Goal: Transaction & Acquisition: Purchase product/service

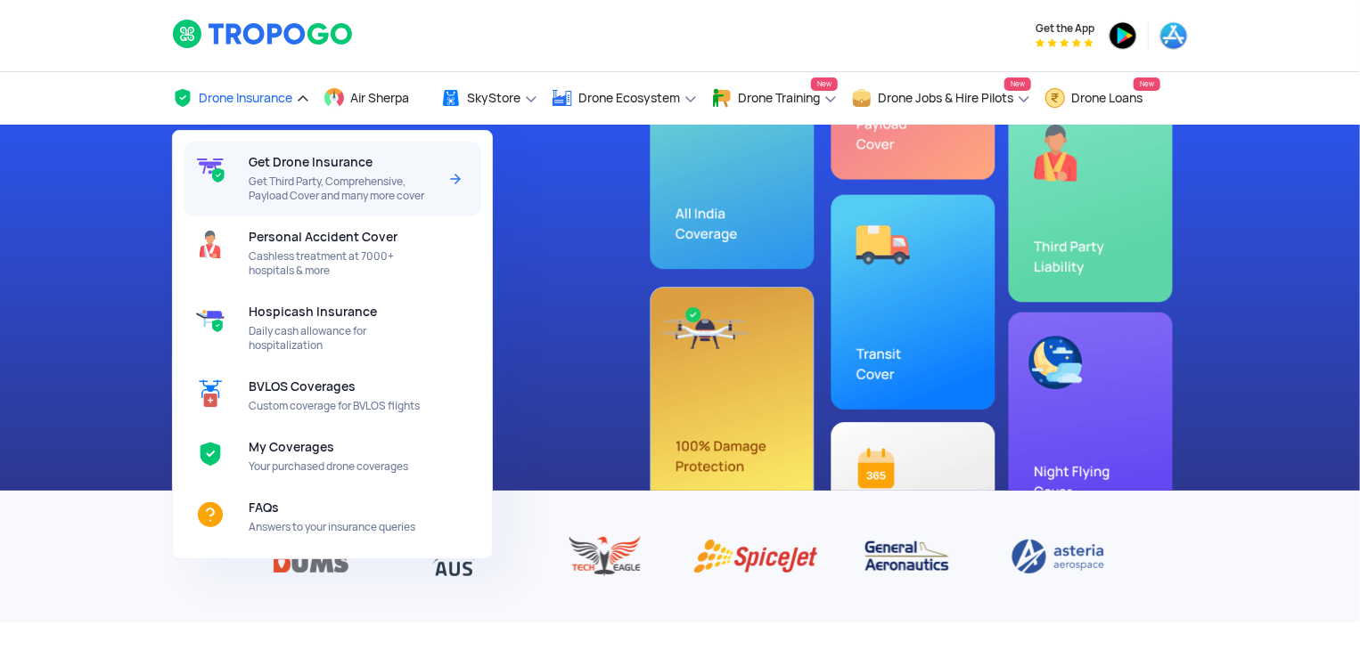
click at [303, 197] on span "Get Third Party, Comprehensive, Payload Cover and many more cover" at bounding box center [343, 189] width 188 height 29
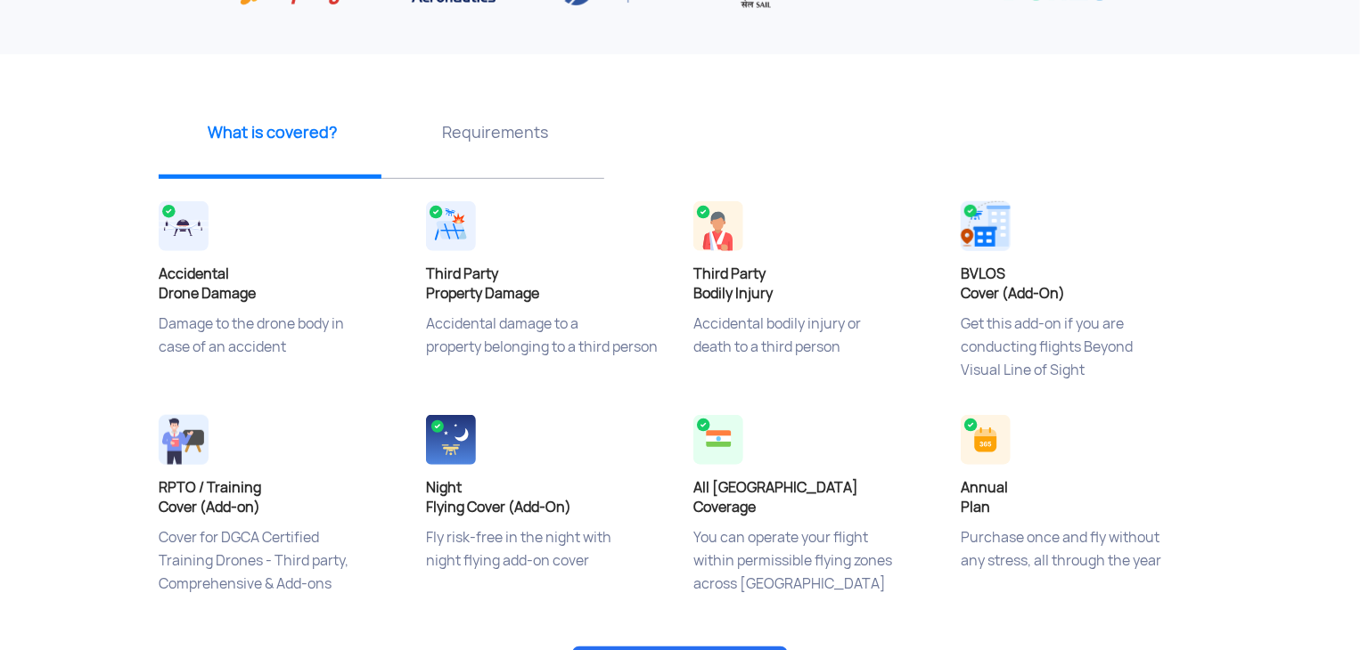
scroll to position [569, 0]
click at [1254, 384] on app-insurance-home-banner "Drone Insurance Buy online at affordable prices Get Drone Insurance ‹ › What is…" at bounding box center [680, 293] width 1360 height 1476
click at [170, 266] on h4 "Accidental Drone Damage" at bounding box center [279, 283] width 241 height 39
drag, startPoint x: 153, startPoint y: 330, endPoint x: 306, endPoint y: 335, distance: 153.3
click at [306, 335] on div "Accidental Drone Damage Damage to the drone body in case of an accident" at bounding box center [278, 303] width 267 height 214
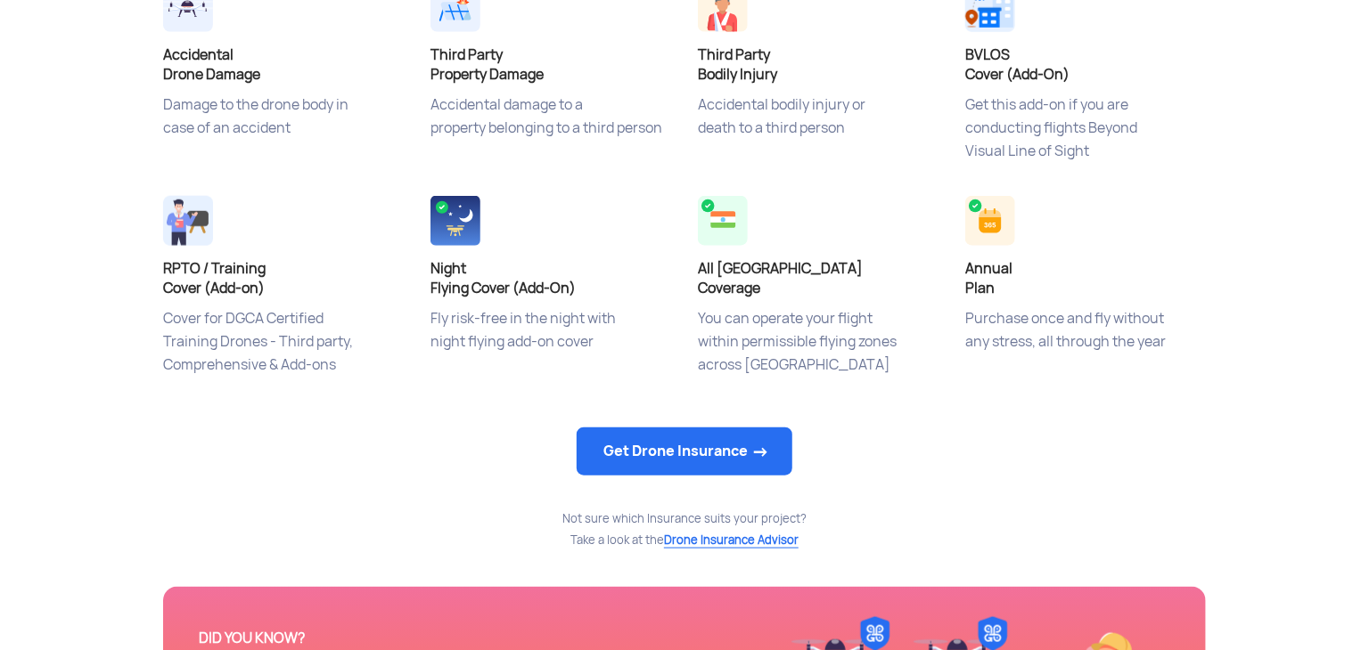
scroll to position [789, 0]
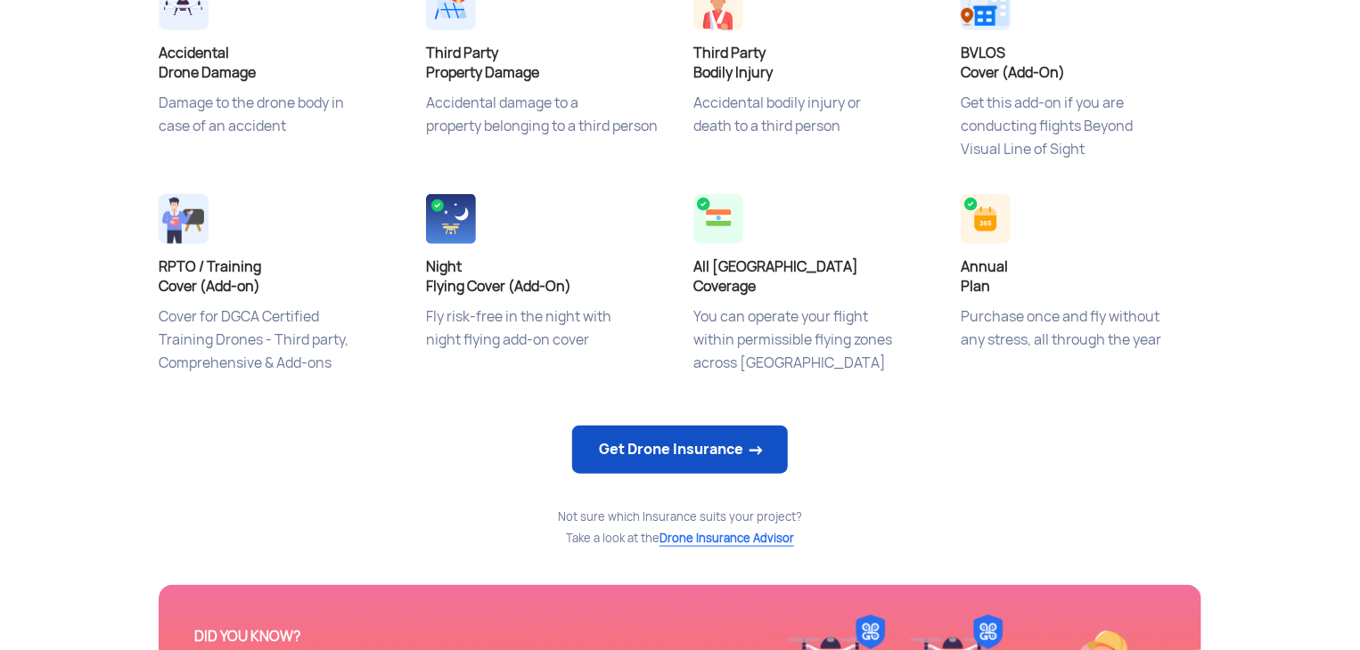
click at [659, 443] on link "Get Drone Insurance" at bounding box center [680, 450] width 216 height 48
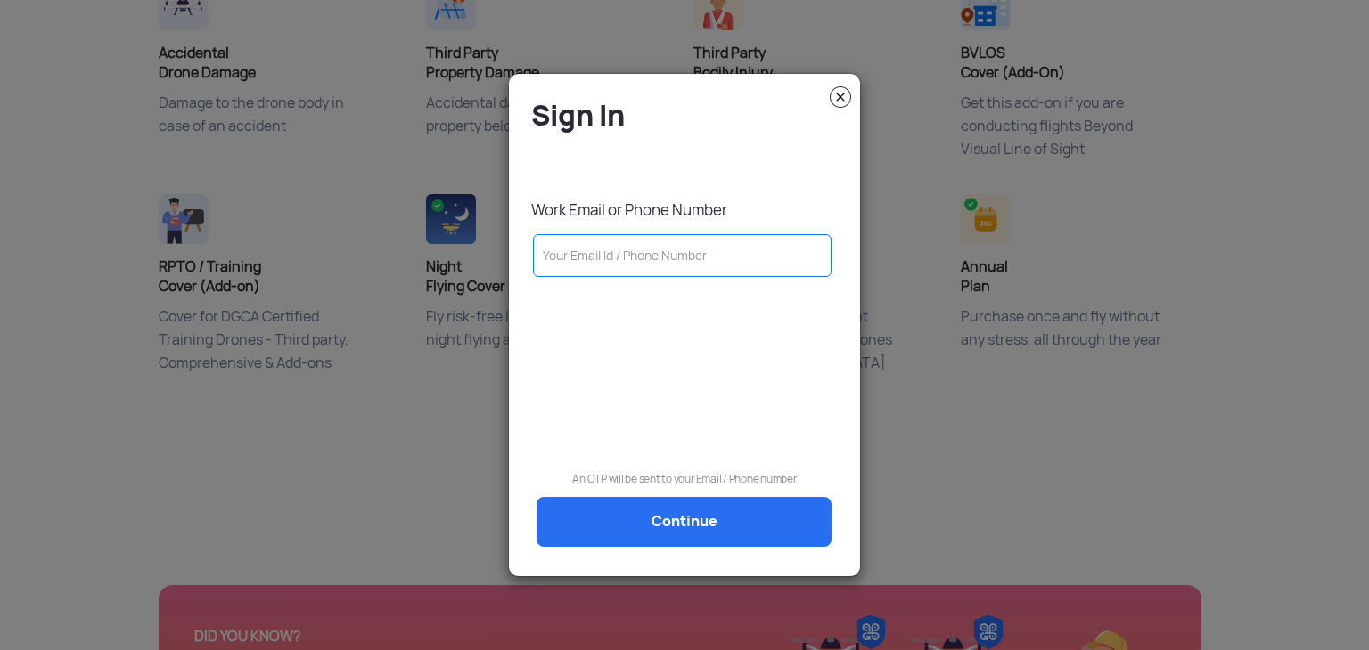
click at [697, 260] on input "text" at bounding box center [682, 255] width 298 height 43
type input "7305066863"
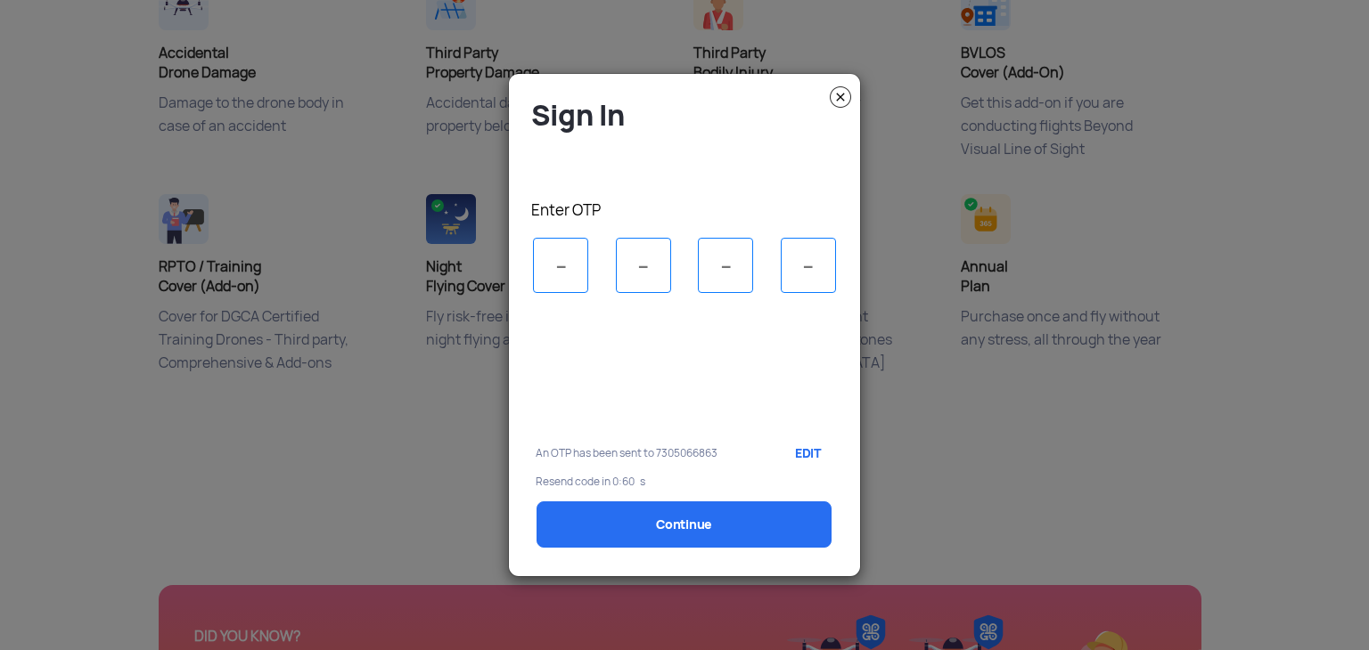
scroll to position [0, 0]
type input "3"
type input "8"
type input "6"
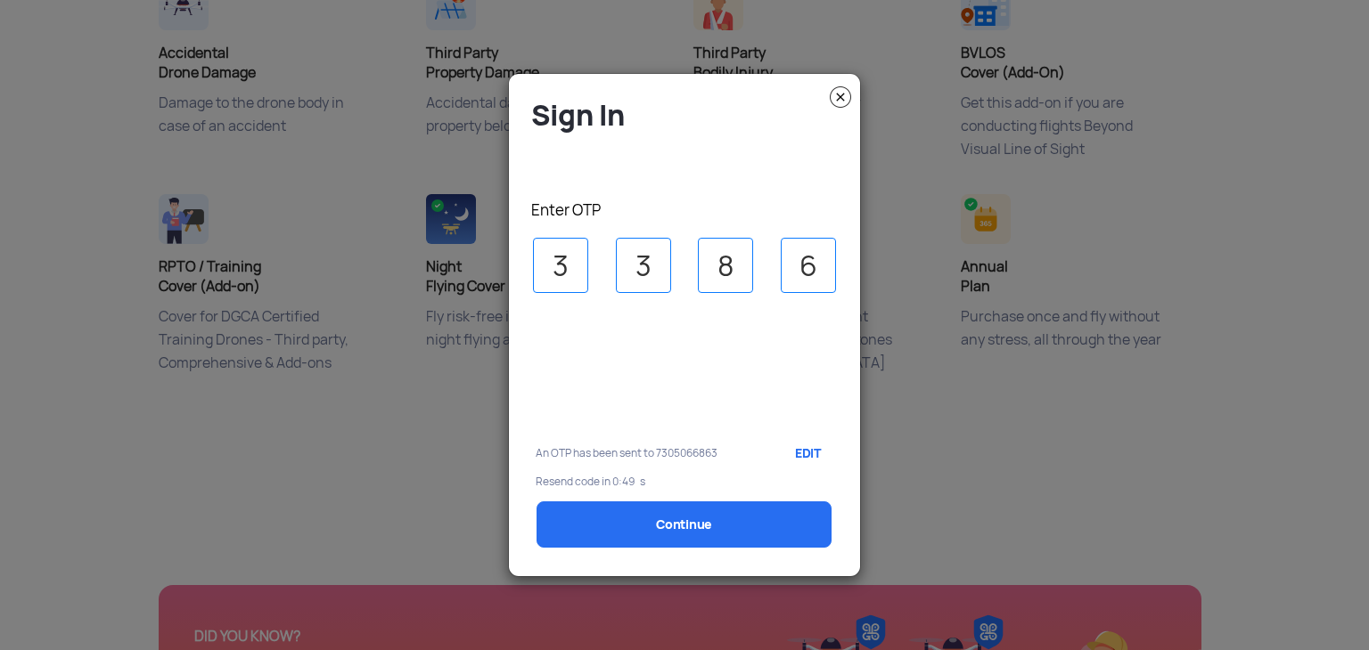
select select "1000000"
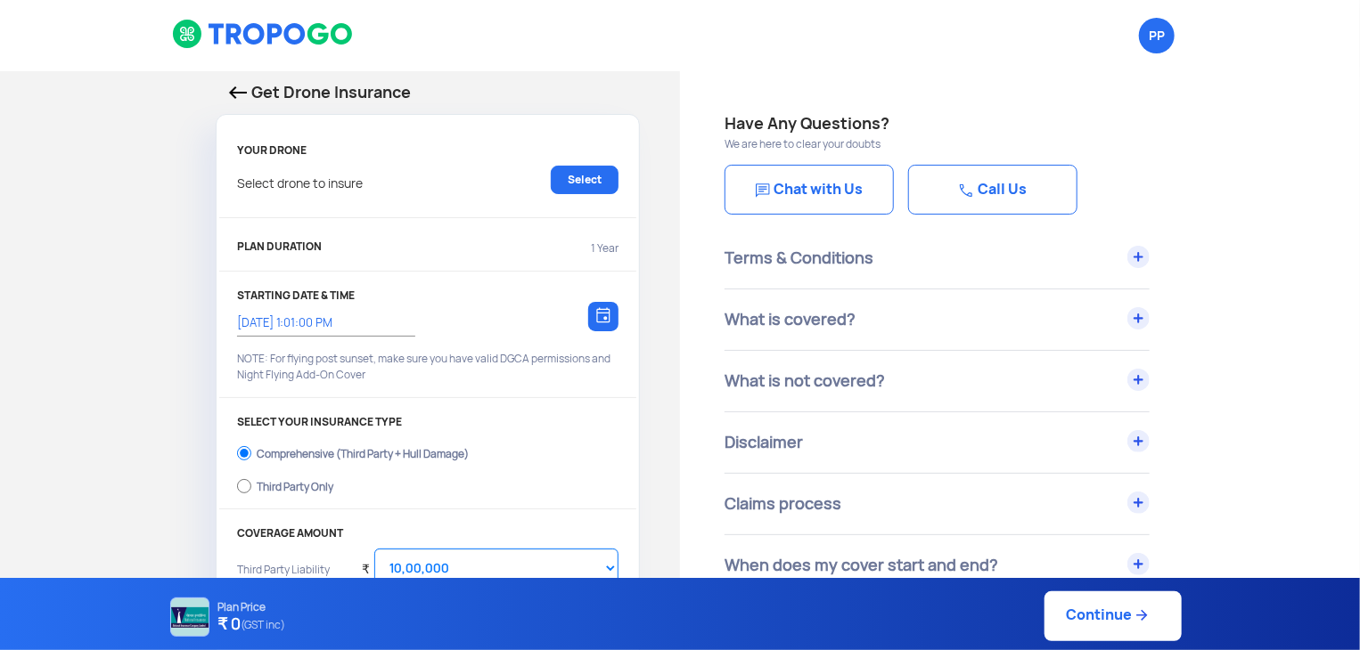
click at [399, 200] on div "Select drone to insure Select" at bounding box center [427, 189] width 381 height 46
click at [298, 177] on p "Select drone to insure" at bounding box center [300, 180] width 126 height 29
click at [560, 176] on link "Select" at bounding box center [585, 180] width 68 height 29
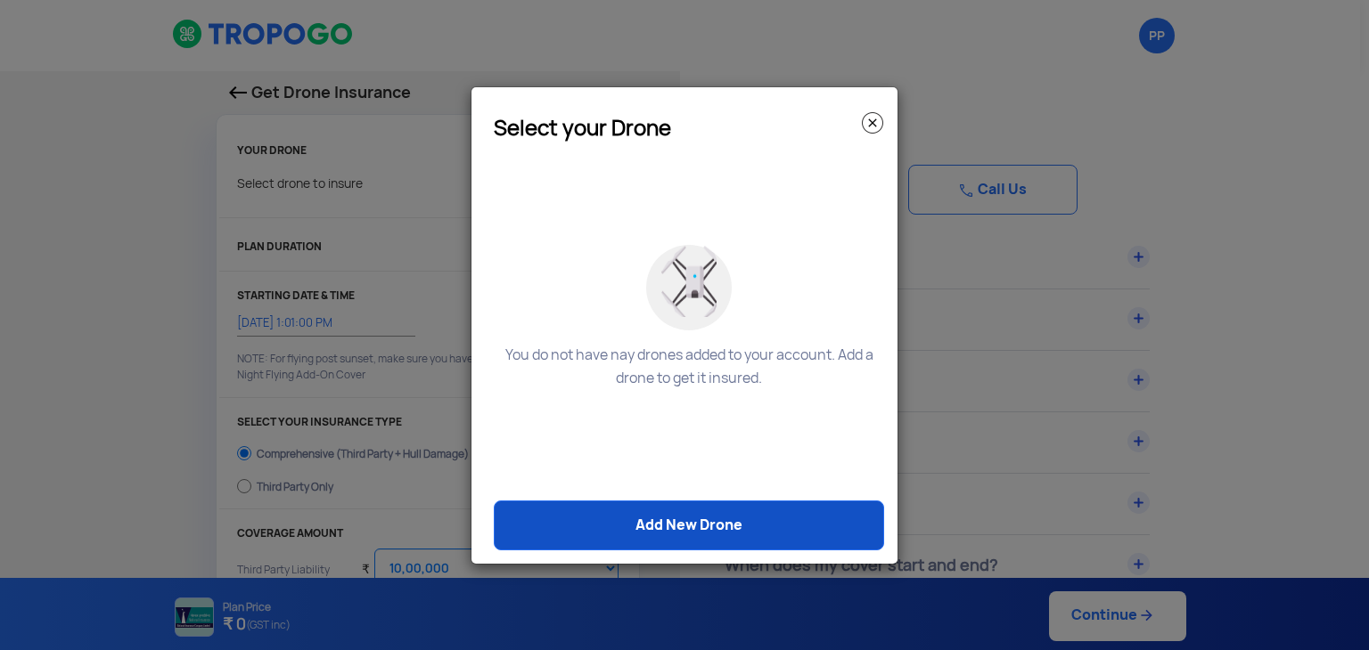
click at [658, 539] on link "Add New Drone" at bounding box center [689, 526] width 390 height 50
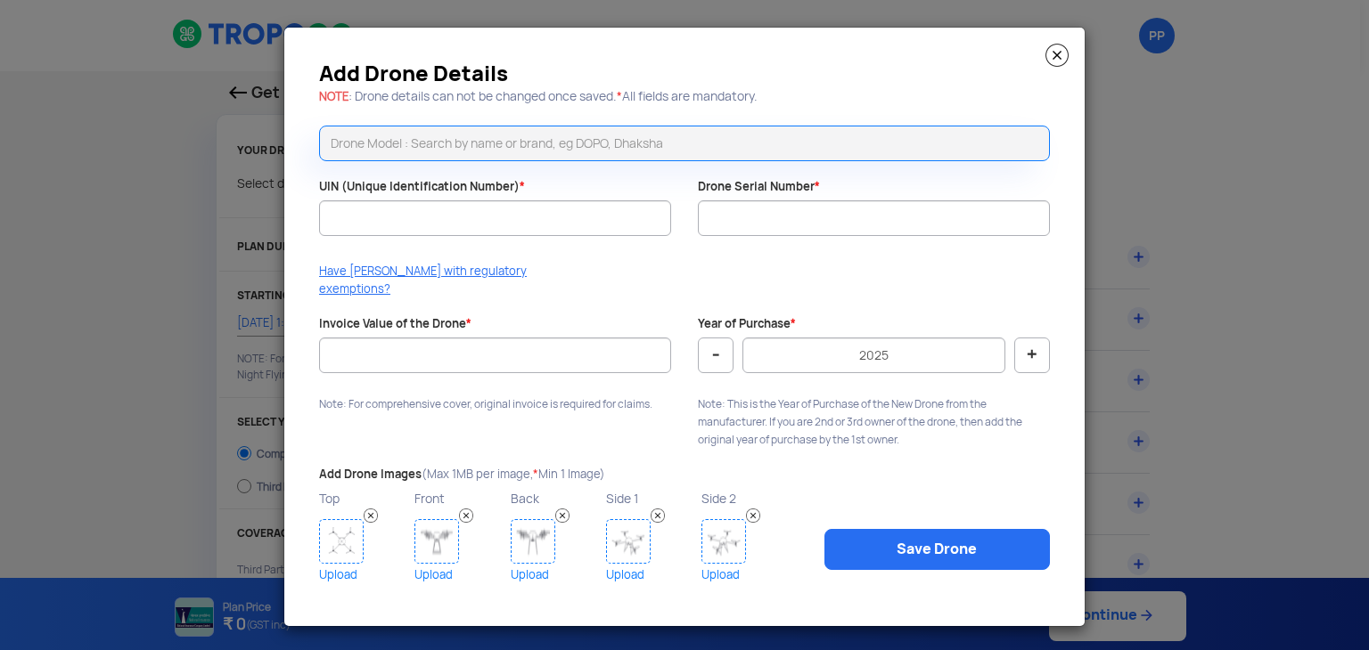
click at [449, 151] on input "text" at bounding box center [684, 144] width 731 height 36
click at [445, 203] on div "UIN (Unique Identification Number) *" at bounding box center [495, 216] width 379 height 75
click at [739, 232] on input "Drone Serial Number *" at bounding box center [874, 218] width 352 height 36
click at [609, 338] on input "Invoice Value of the Drone *" at bounding box center [495, 356] width 352 height 36
click at [1054, 63] on img at bounding box center [1056, 55] width 23 height 23
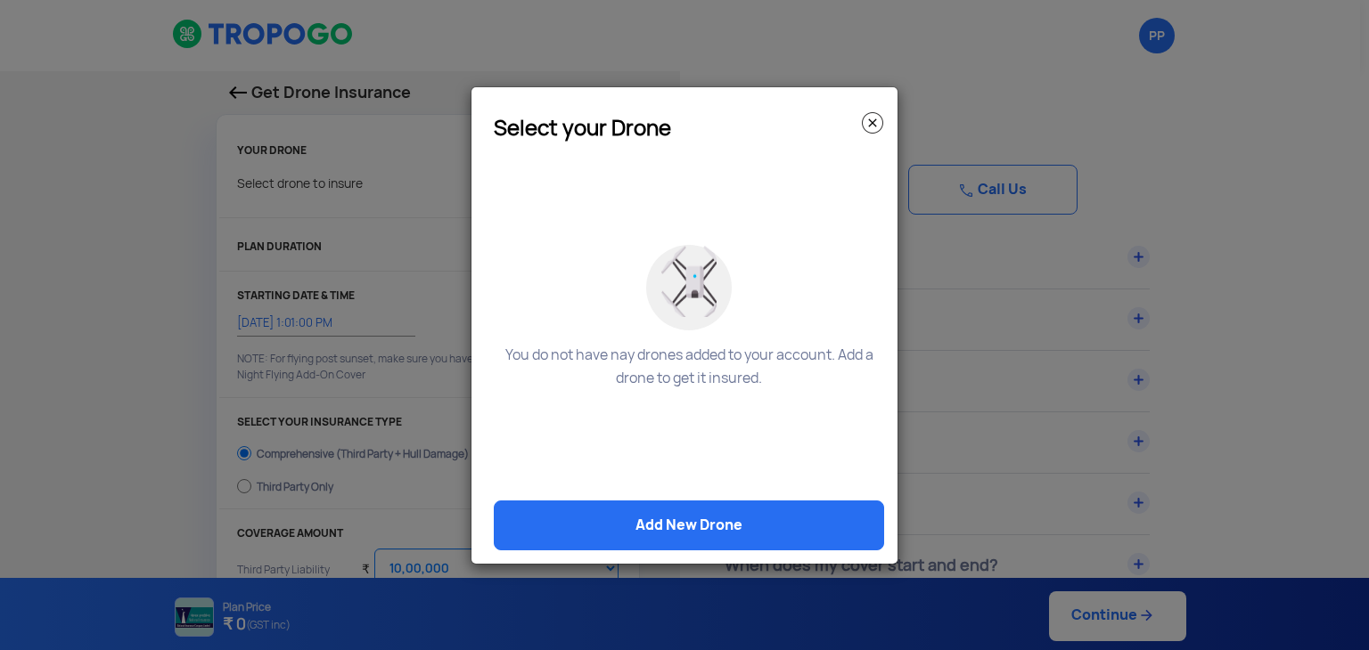
click at [870, 119] on img at bounding box center [872, 122] width 21 height 21
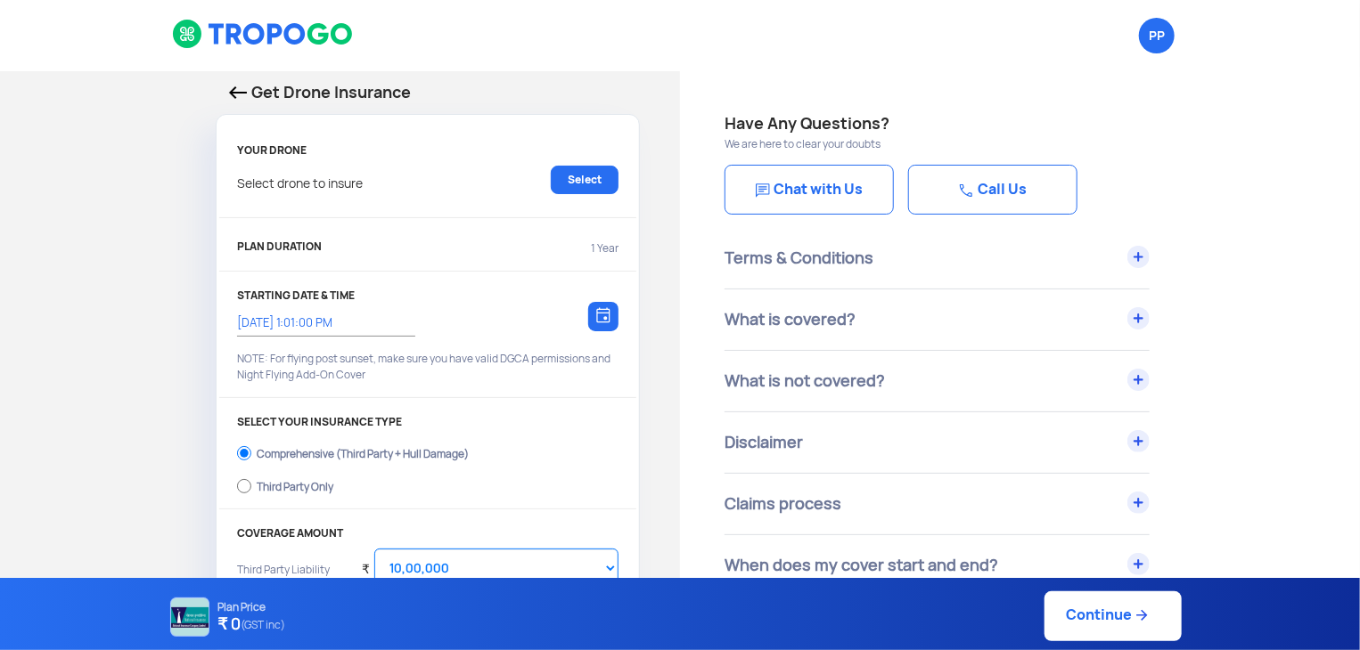
click at [977, 519] on div "Claims process" at bounding box center [936, 504] width 425 height 61
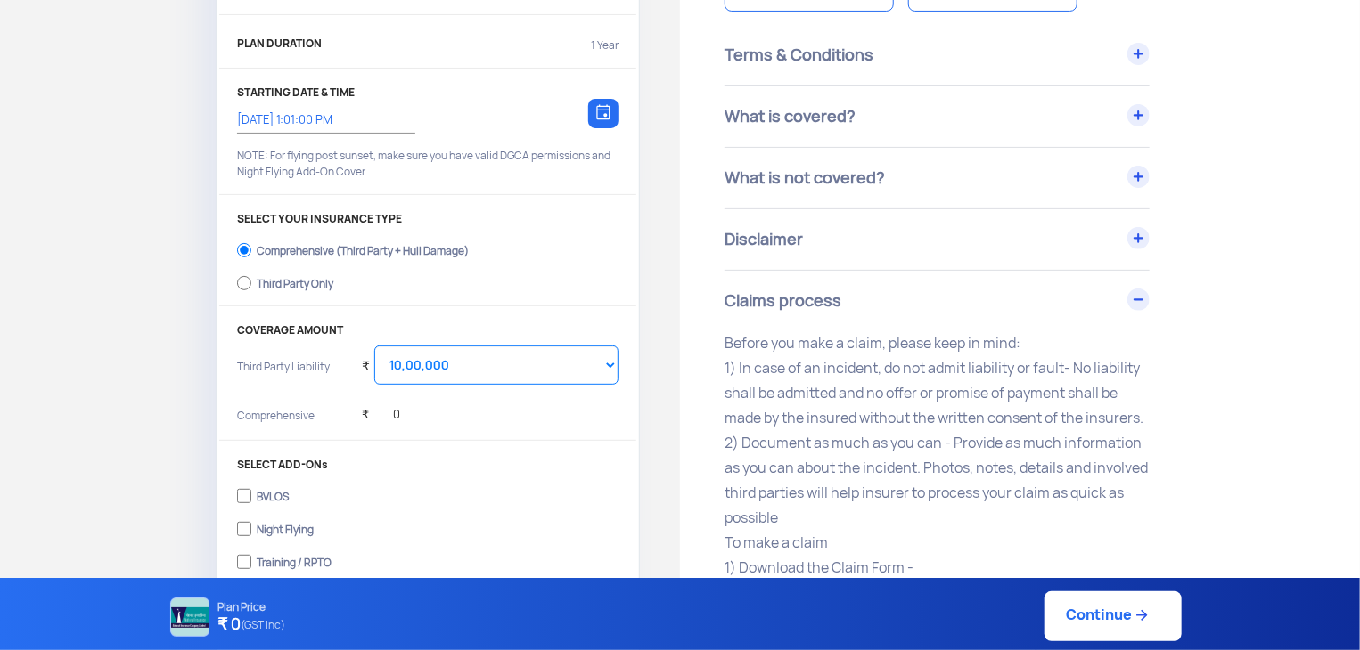
scroll to position [213, 0]
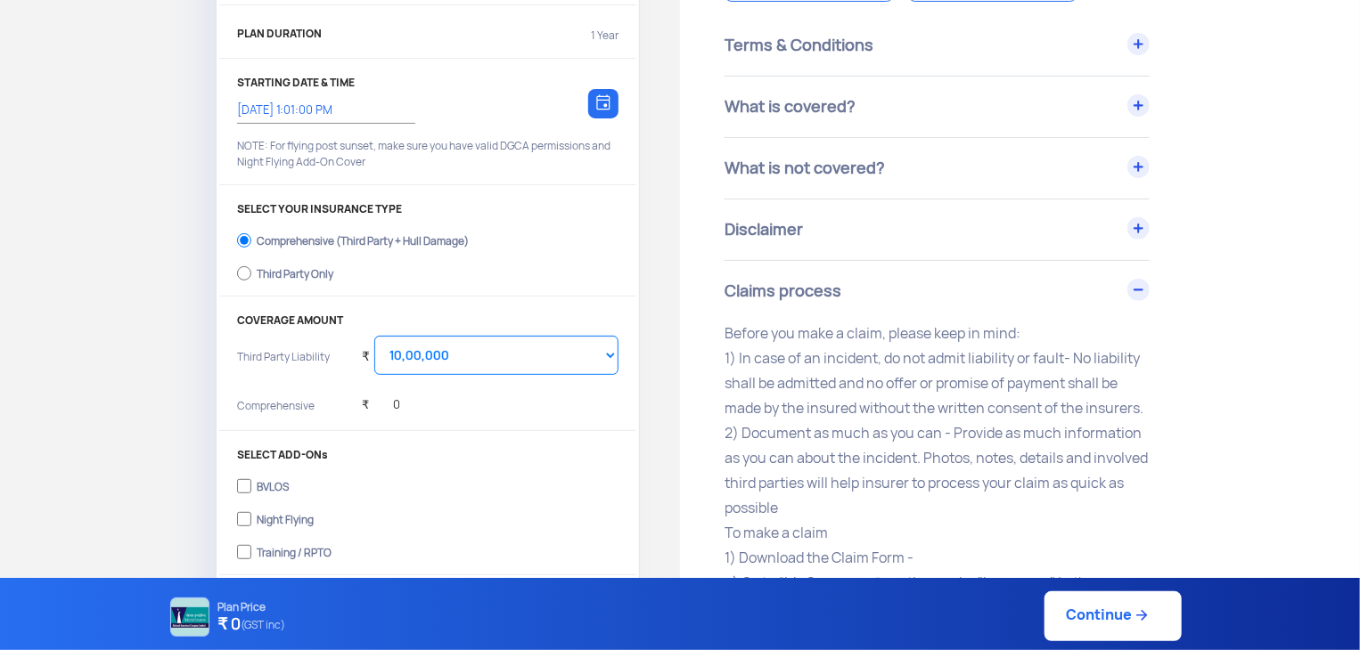
drag, startPoint x: 740, startPoint y: 357, endPoint x: 1174, endPoint y: 396, distance: 435.7
click at [1174, 396] on div "Terms & Conditions 1) All flights must adhere to the DGCA regulations 2) Fly wi…" at bounding box center [990, 560] width 532 height 1090
drag, startPoint x: 735, startPoint y: 441, endPoint x: 857, endPoint y: 431, distance: 122.5
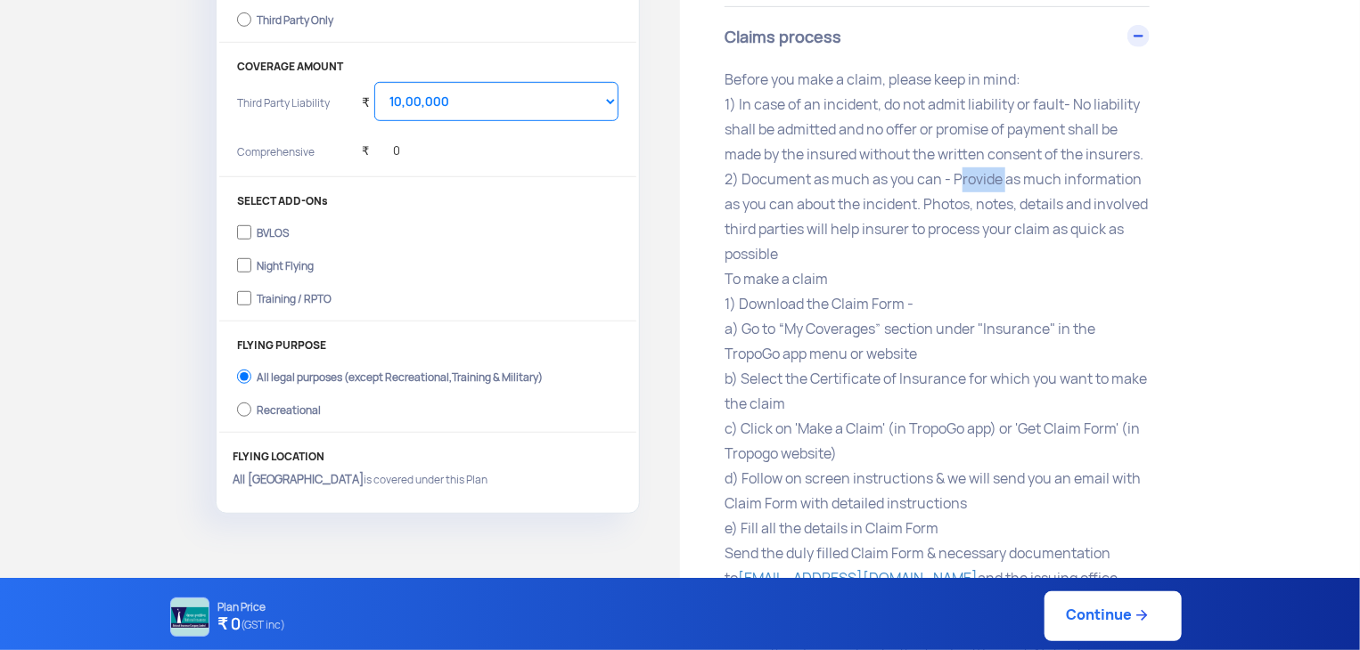
scroll to position [467, 0]
drag, startPoint x: 733, startPoint y: 300, endPoint x: 929, endPoint y: 296, distance: 196.1
click at [929, 296] on p "Before you make a claim, please keep in mind: 1) In case of an incident, do not…" at bounding box center [936, 417] width 425 height 699
drag, startPoint x: 734, startPoint y: 333, endPoint x: 1187, endPoint y: 347, distance: 452.8
click at [1187, 347] on div "Terms & Conditions 1) All flights must adhere to the DGCA regulations 2) Fly wi…" at bounding box center [990, 306] width 532 height 1090
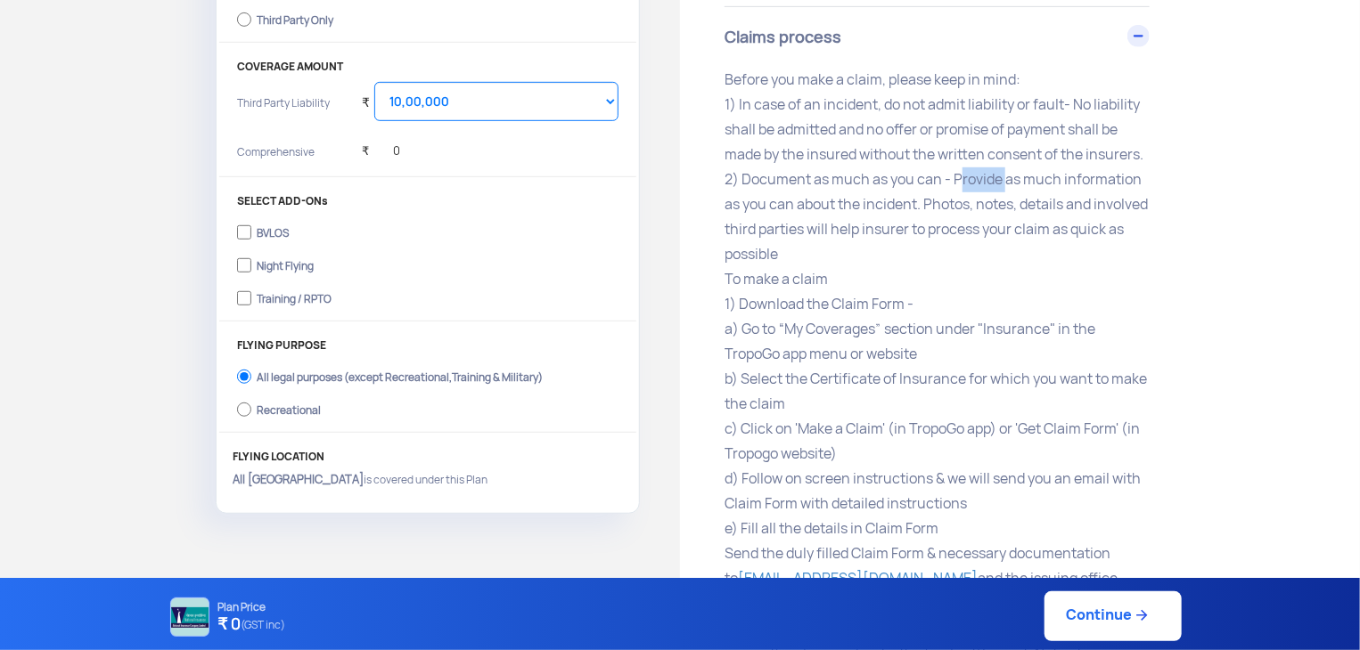
drag, startPoint x: 738, startPoint y: 387, endPoint x: 898, endPoint y: 415, distance: 162.9
click at [898, 415] on p "Before you make a claim, please keep in mind: 1) In case of an incident, do not…" at bounding box center [936, 417] width 425 height 699
click at [809, 430] on p "Before you make a claim, please keep in mind: 1) In case of an incident, do not…" at bounding box center [936, 417] width 425 height 699
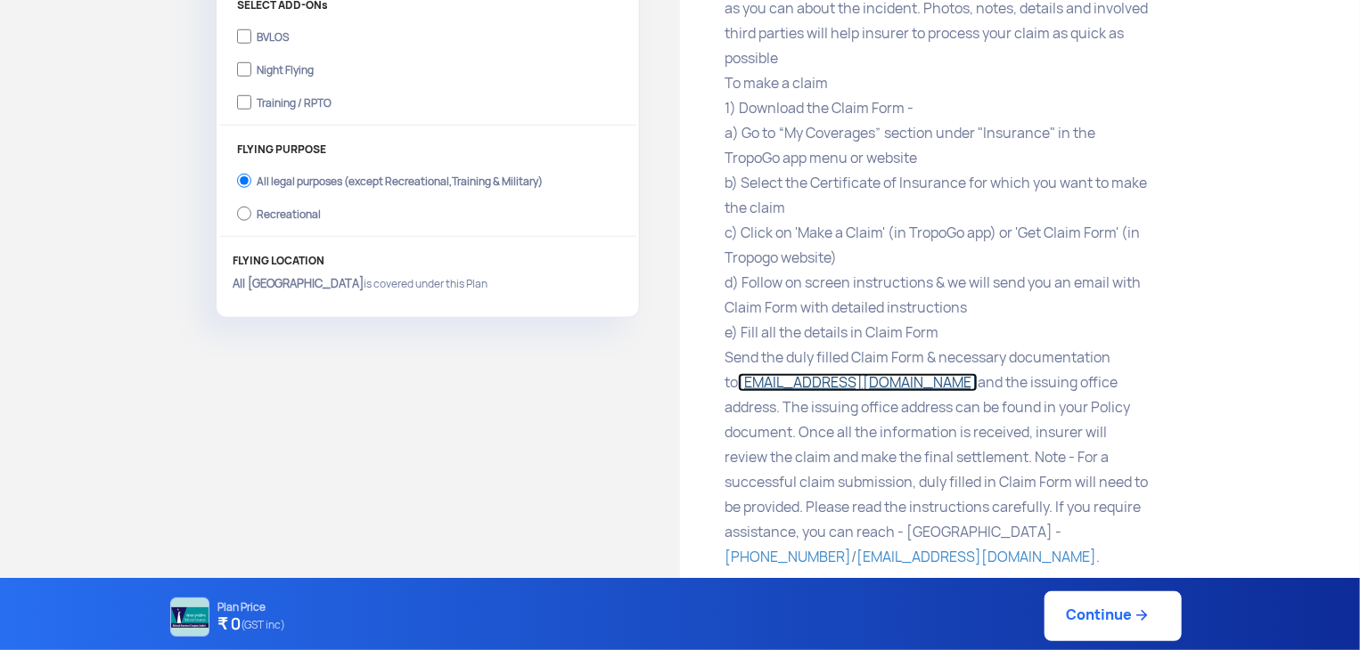
scroll to position [662, 0]
click at [516, 454] on div "Get Drone Insurance YOUR DRONE Select drone to insure Select PLAN DURATION 1 Ye…" at bounding box center [680, 43] width 1360 height 1269
click at [770, 383] on link "claims@tropogo.com" at bounding box center [858, 382] width 240 height 19
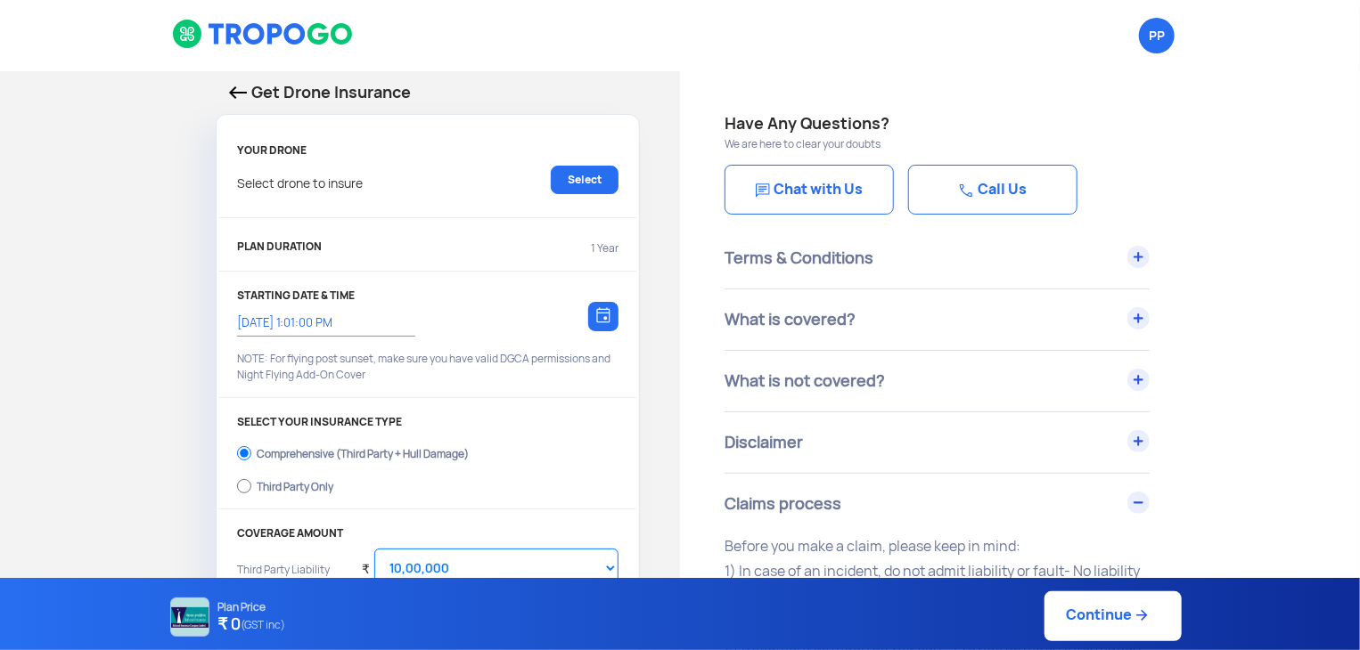
click at [234, 91] on img at bounding box center [238, 92] width 18 height 12
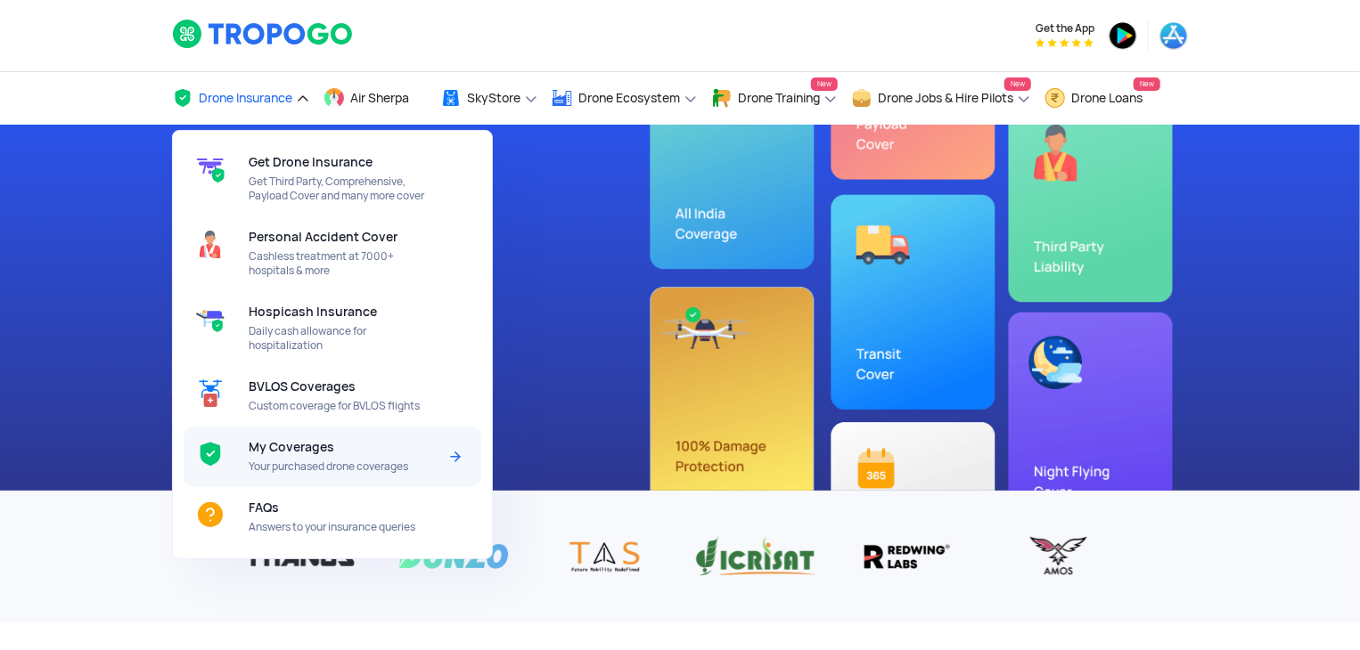
click at [324, 454] on span "My Coverages" at bounding box center [292, 447] width 86 height 14
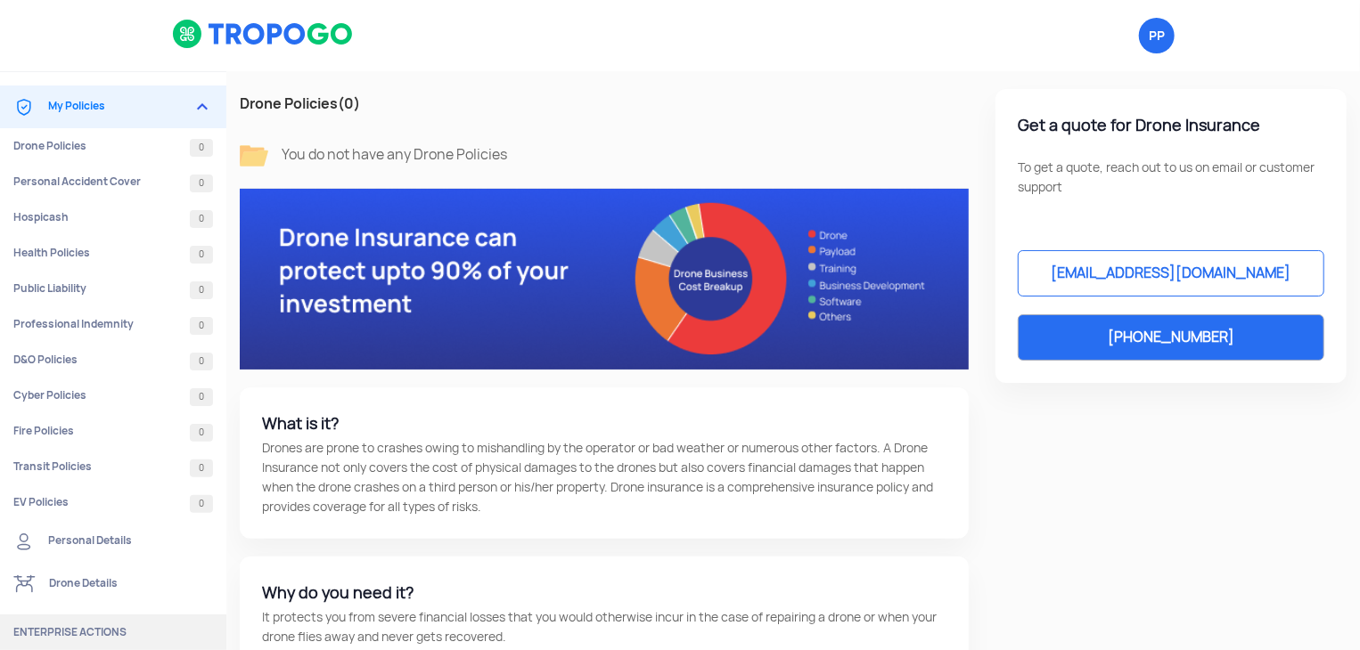
click at [244, 37] on img at bounding box center [263, 34] width 183 height 30
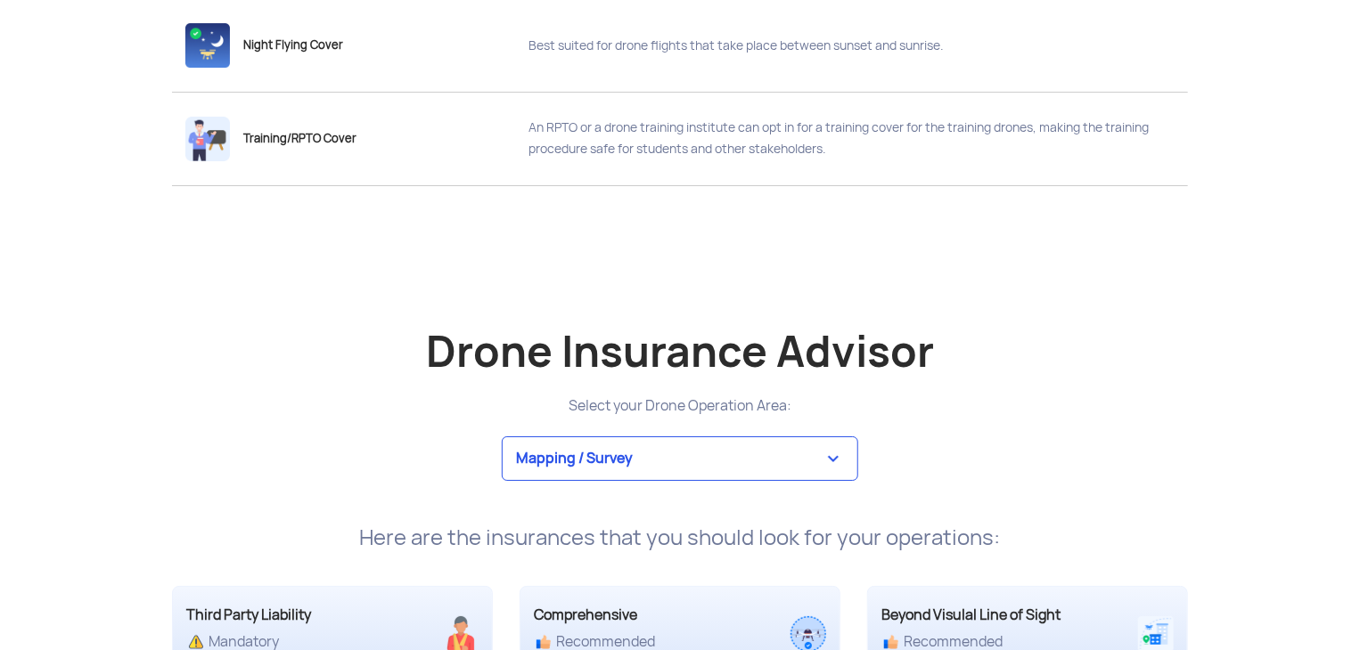
scroll to position [3101, 0]
click at [570, 437] on select "Mapping / Survey Event Photography Agriculture Recreational Emergency / Police …" at bounding box center [680, 459] width 356 height 45
select select "3"
click at [502, 437] on select "Mapping / Survey Event Photography Agriculture Recreational Emergency / Police …" at bounding box center [680, 459] width 356 height 45
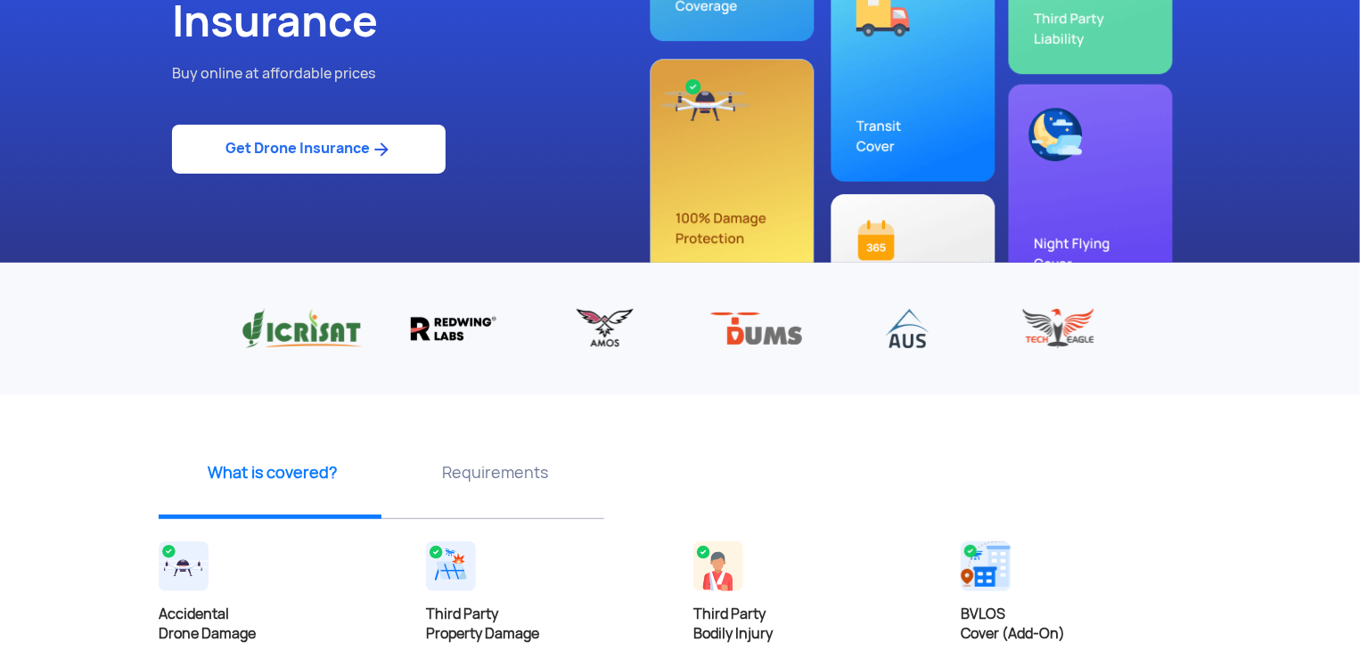
scroll to position [0, 0]
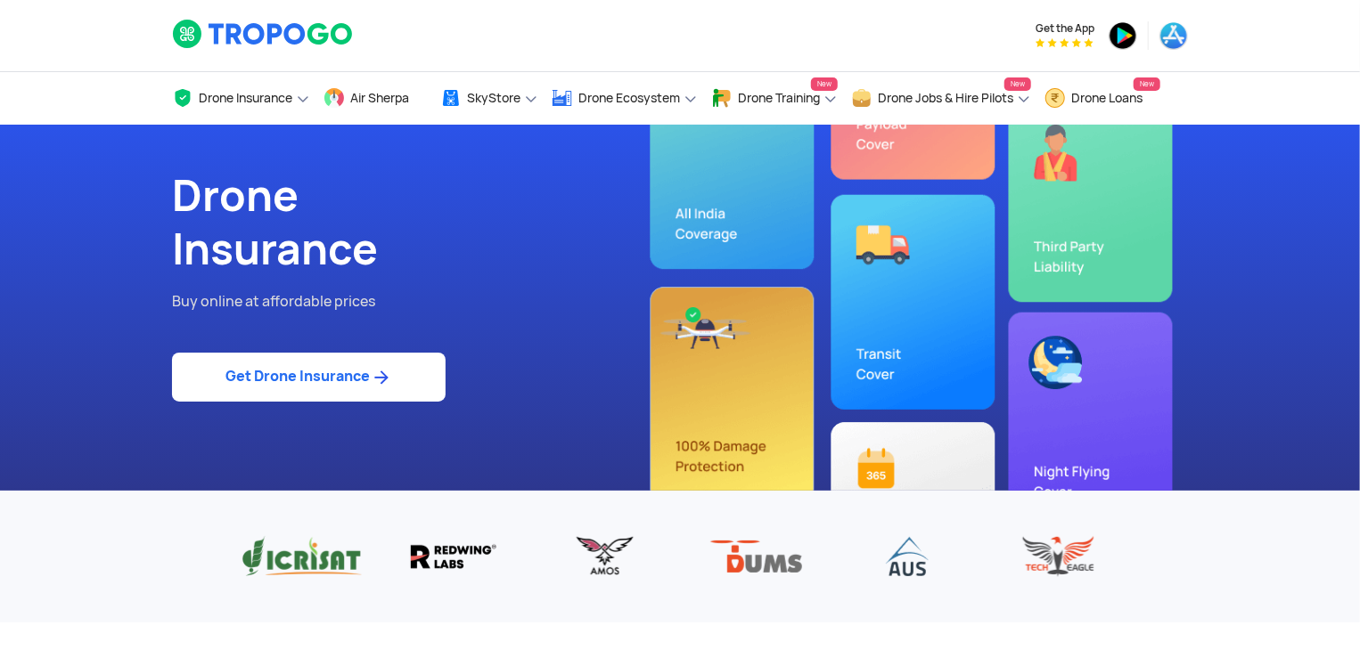
click at [367, 357] on link "Get Drone Insurance" at bounding box center [309, 377] width 274 height 49
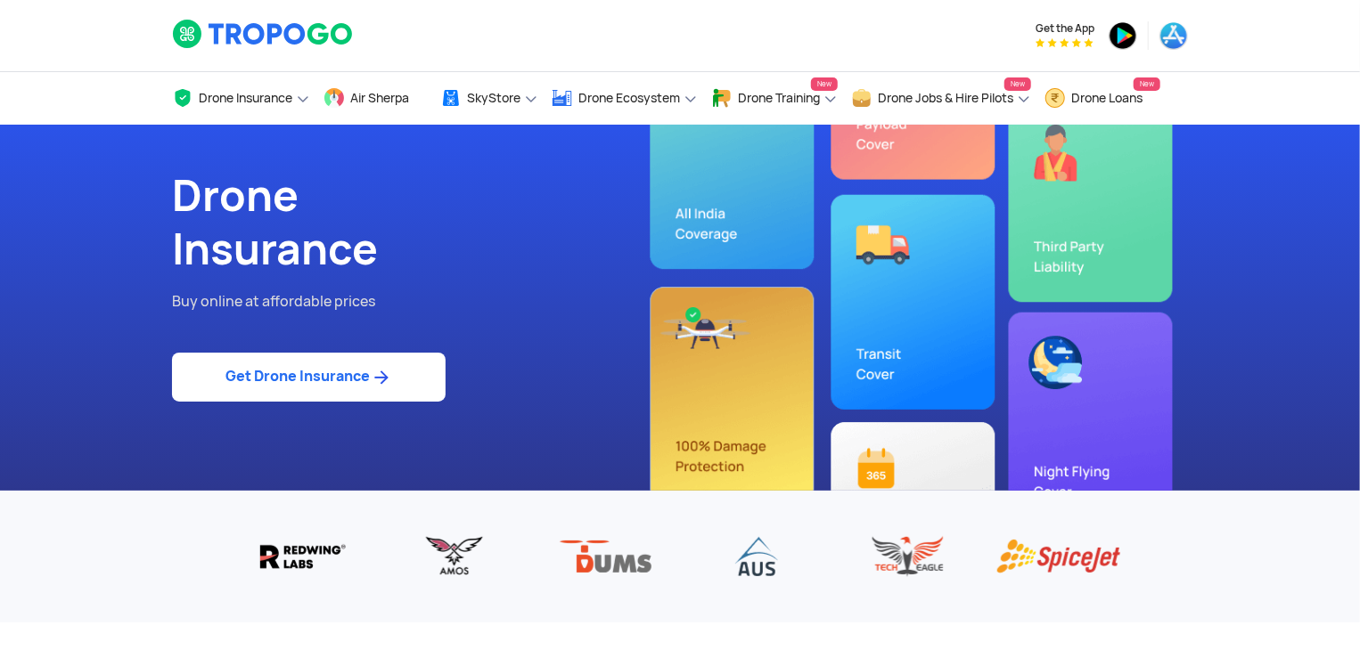
select select "1000000"
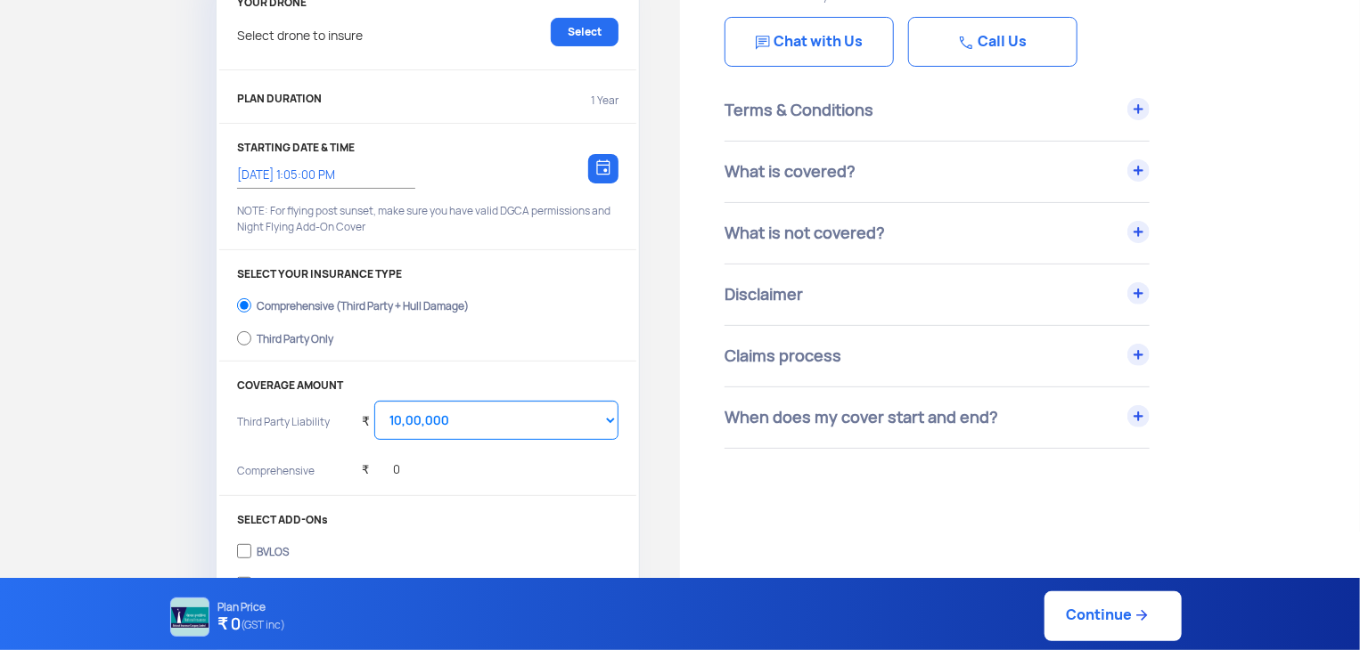
scroll to position [151, 0]
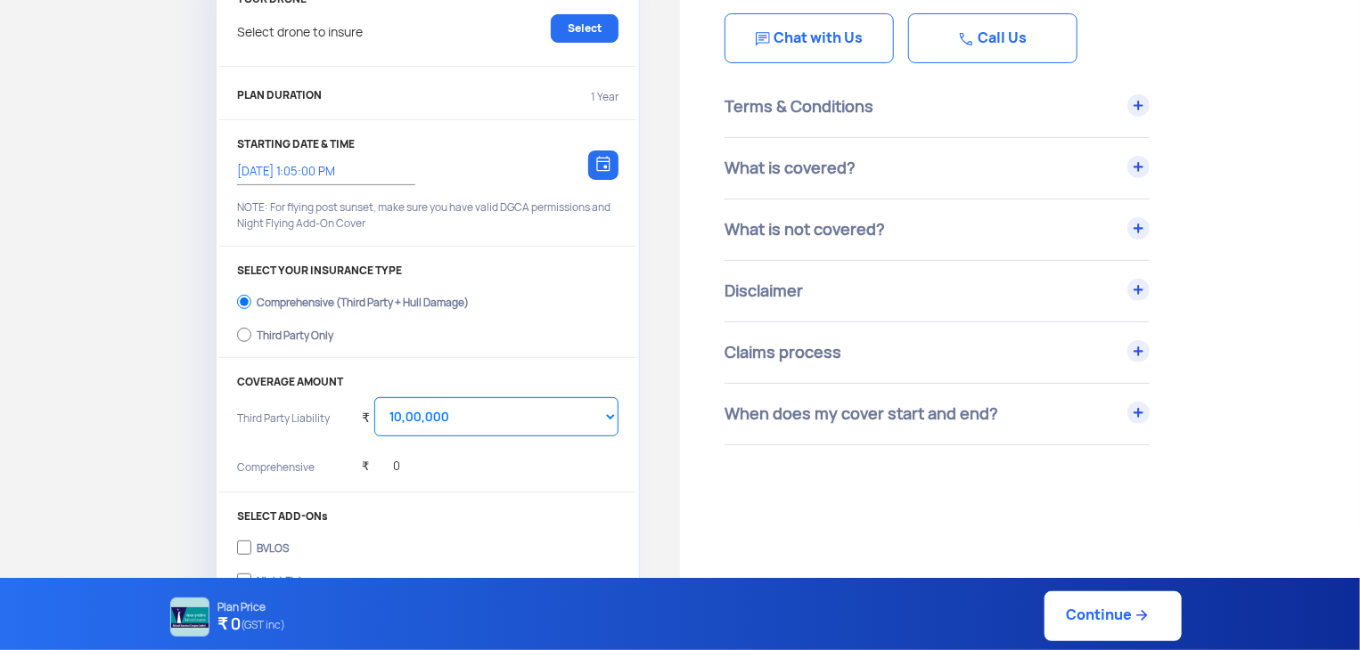
drag, startPoint x: 371, startPoint y: 29, endPoint x: 740, endPoint y: 493, distance: 593.5
click at [740, 493] on div "Have Any Questions? We are here to clear your doubts Chat with Us Call Us Terms…" at bounding box center [1020, 535] width 680 height 1230
click at [822, 358] on div "Claims process" at bounding box center [936, 353] width 425 height 61
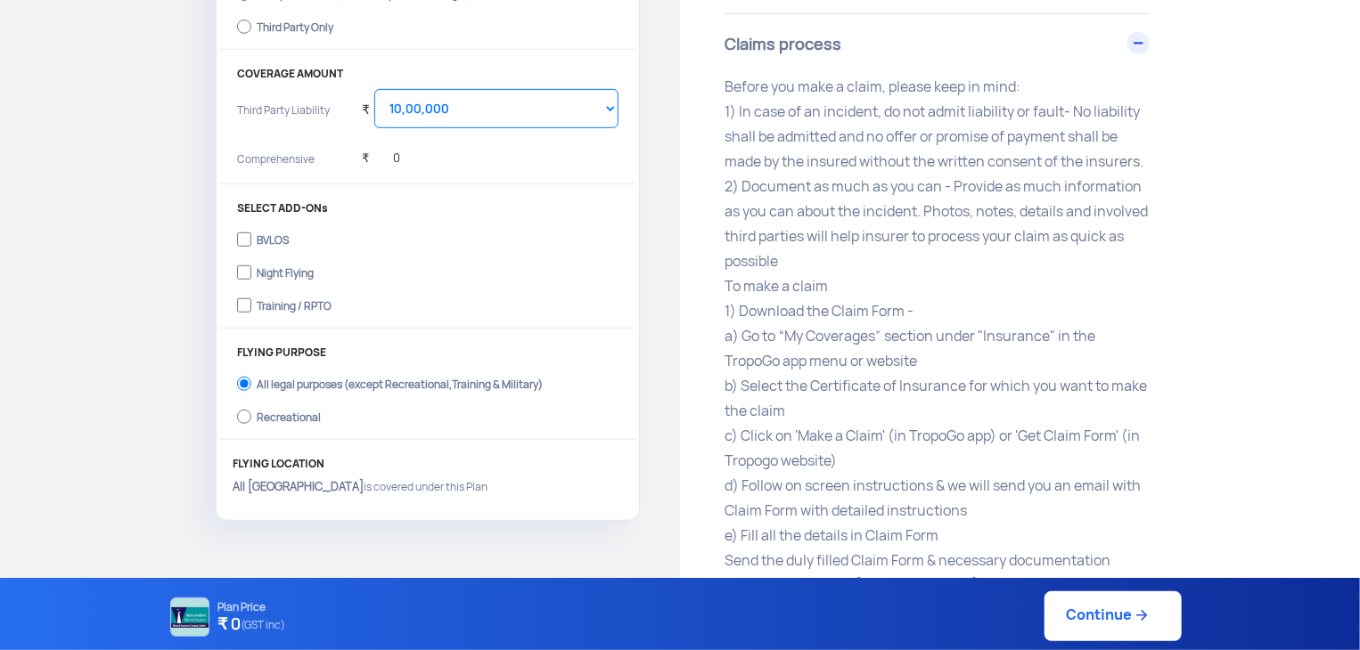
scroll to position [456, 0]
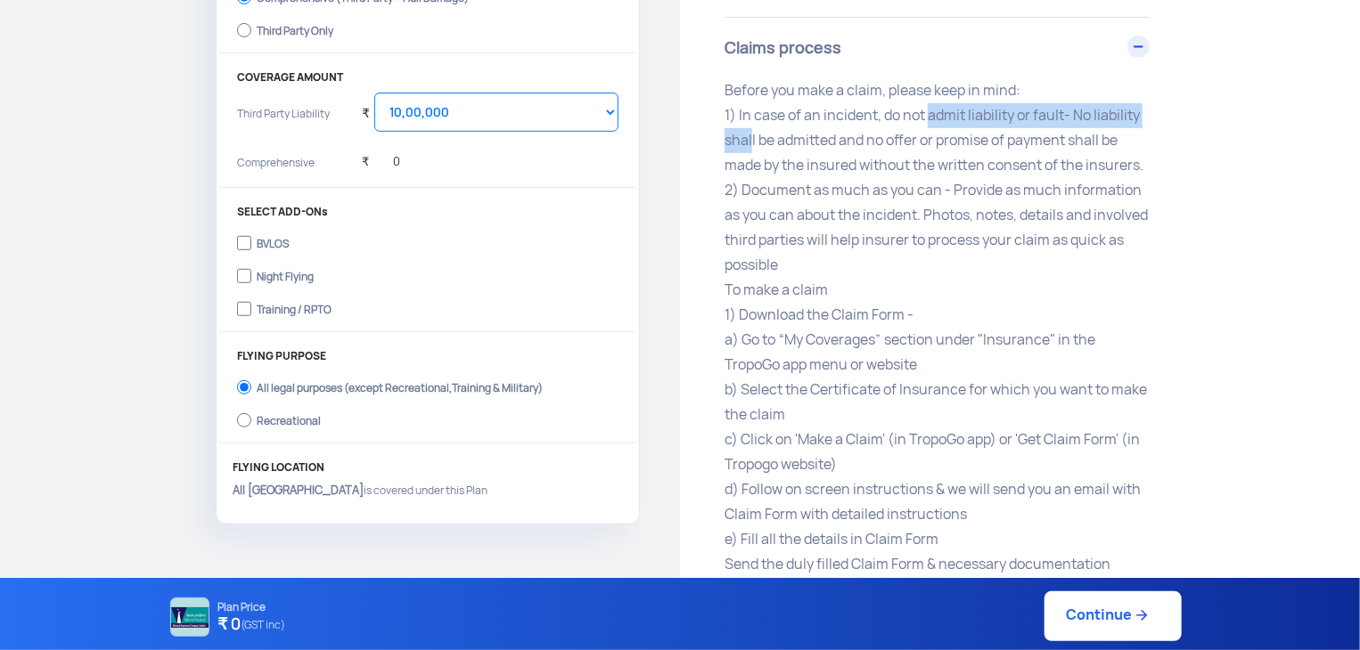
drag, startPoint x: 748, startPoint y: 136, endPoint x: 939, endPoint y: 115, distance: 191.9
click at [939, 115] on p "Before you make a claim, please keep in mind: 1) In case of an incident, do not…" at bounding box center [936, 427] width 425 height 699
click at [1018, 181] on p "Before you make a claim, please keep in mind: 1) In case of an incident, do not…" at bounding box center [936, 427] width 425 height 699
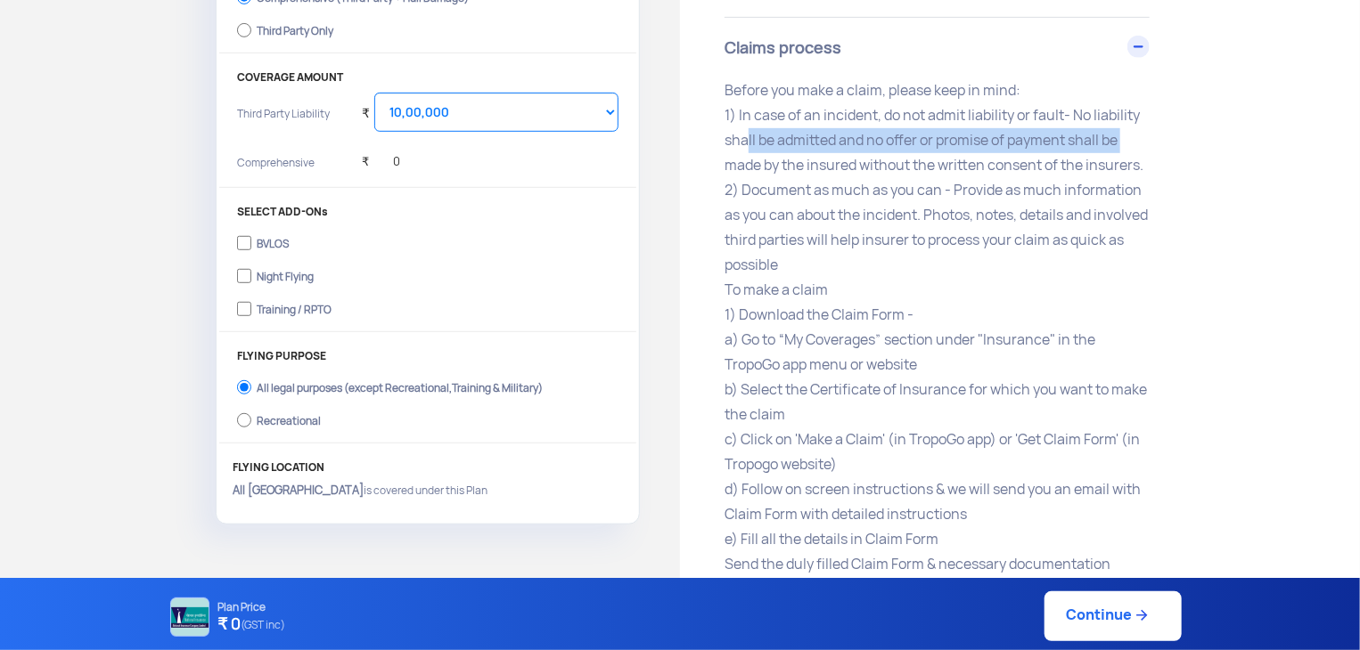
drag, startPoint x: 742, startPoint y: 144, endPoint x: 1186, endPoint y: 139, distance: 443.7
click at [1186, 139] on div "Terms & Conditions 1) All flights must adhere to the DGCA regulations 2) Fly wi…" at bounding box center [990, 317] width 532 height 1090
click at [826, 168] on p "Before you make a claim, please keep in mind: 1) In case of an incident, do not…" at bounding box center [936, 427] width 425 height 699
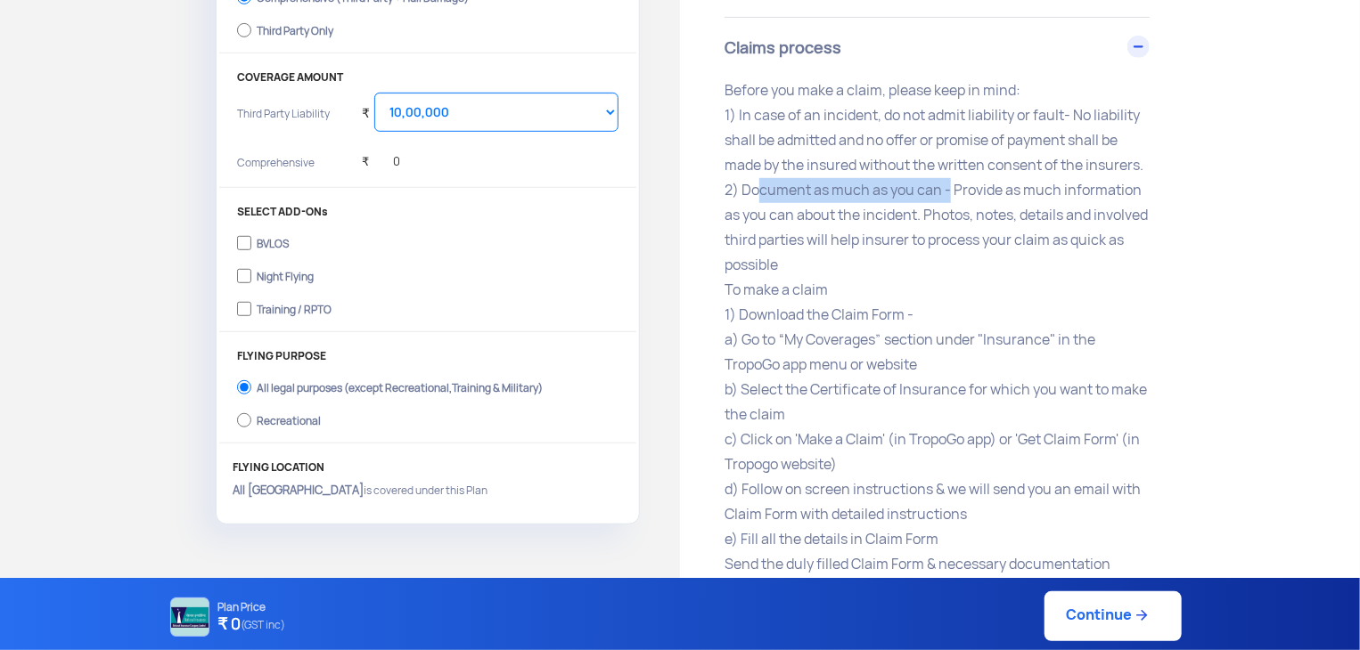
drag, startPoint x: 748, startPoint y: 198, endPoint x: 944, endPoint y: 186, distance: 196.4
click at [944, 186] on p "Before you make a claim, please keep in mind: 1) In case of an incident, do not…" at bounding box center [936, 427] width 425 height 699
drag, startPoint x: 959, startPoint y: 195, endPoint x: 862, endPoint y: 257, distance: 114.7
click at [862, 257] on p "Before you make a claim, please keep in mind: 1) In case of an incident, do not…" at bounding box center [936, 427] width 425 height 699
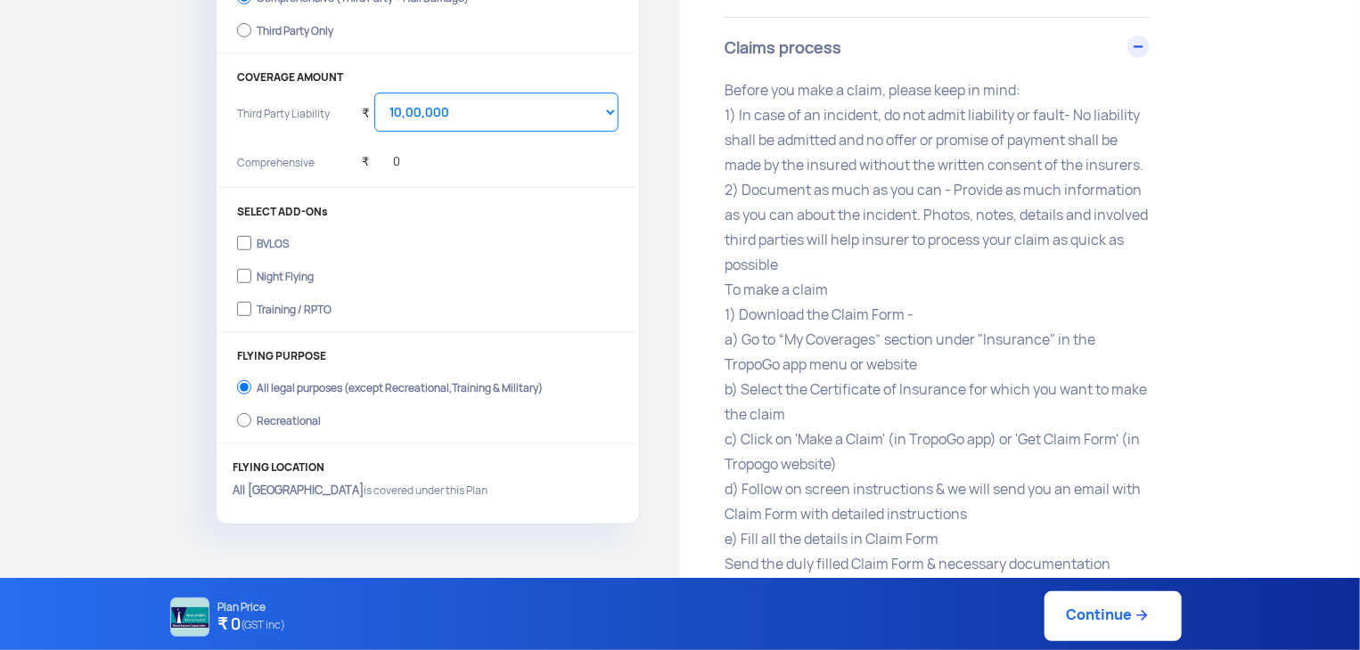
drag, startPoint x: 732, startPoint y: 315, endPoint x: 916, endPoint y: 315, distance: 183.5
click at [916, 315] on p "Before you make a claim, please keep in mind: 1) In case of an incident, do not…" at bounding box center [936, 427] width 425 height 699
click at [962, 308] on p "Before you make a claim, please keep in mind: 1) In case of an incident, do not…" at bounding box center [936, 427] width 425 height 699
drag, startPoint x: 741, startPoint y: 344, endPoint x: 1233, endPoint y: 331, distance: 492.0
click at [1233, 331] on div "Terms & Conditions 1) All flights must adhere to the DGCA regulations 2) Fly wi…" at bounding box center [990, 317] width 532 height 1090
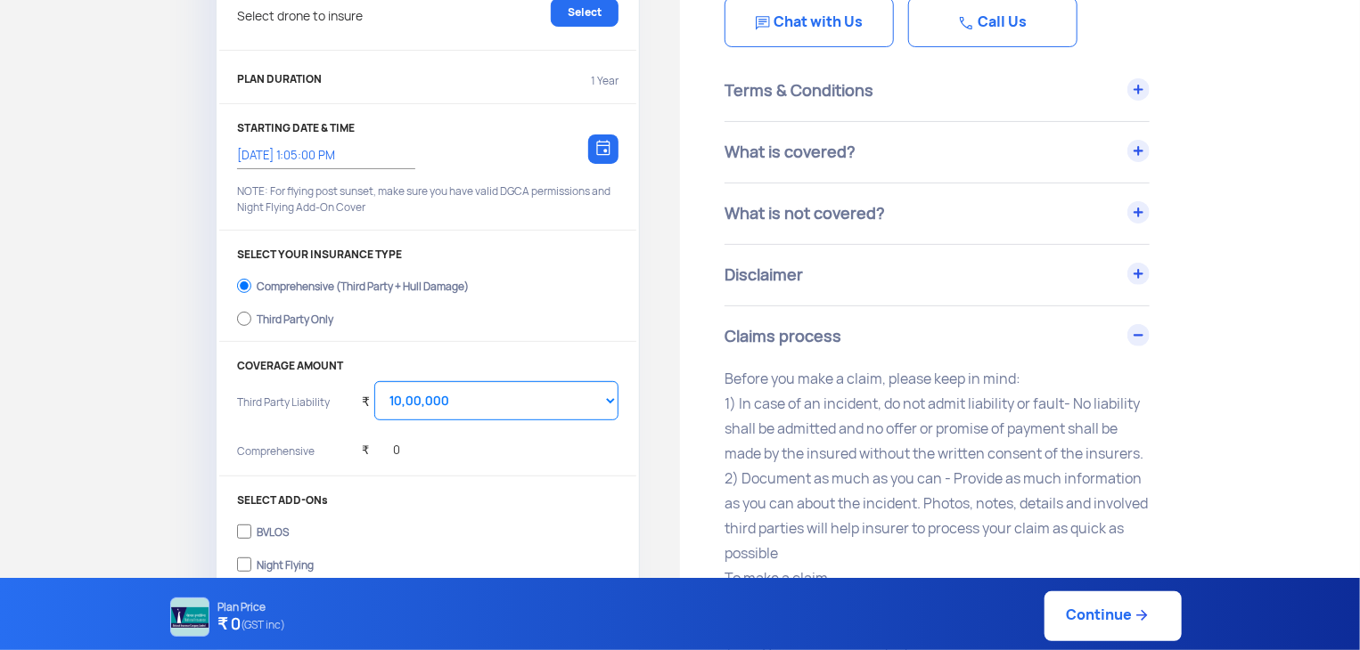
scroll to position [0, 0]
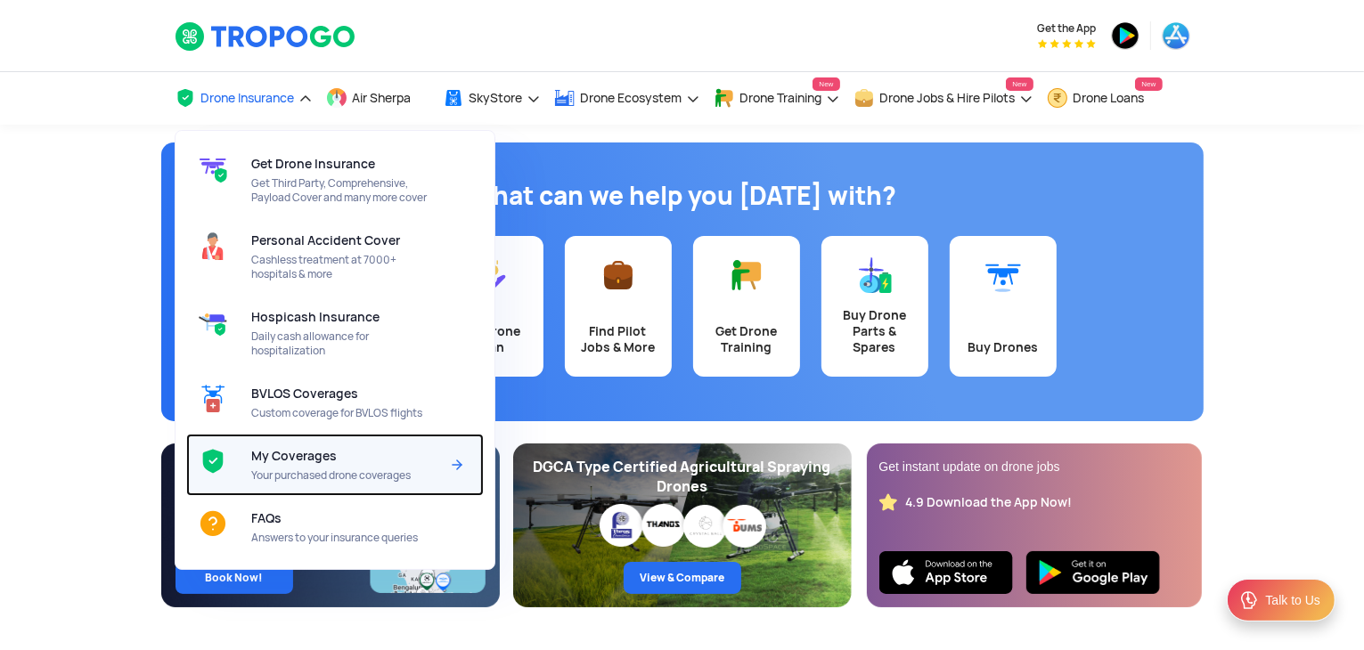
click at [308, 469] on span "Your purchased drone coverages" at bounding box center [345, 476] width 188 height 14
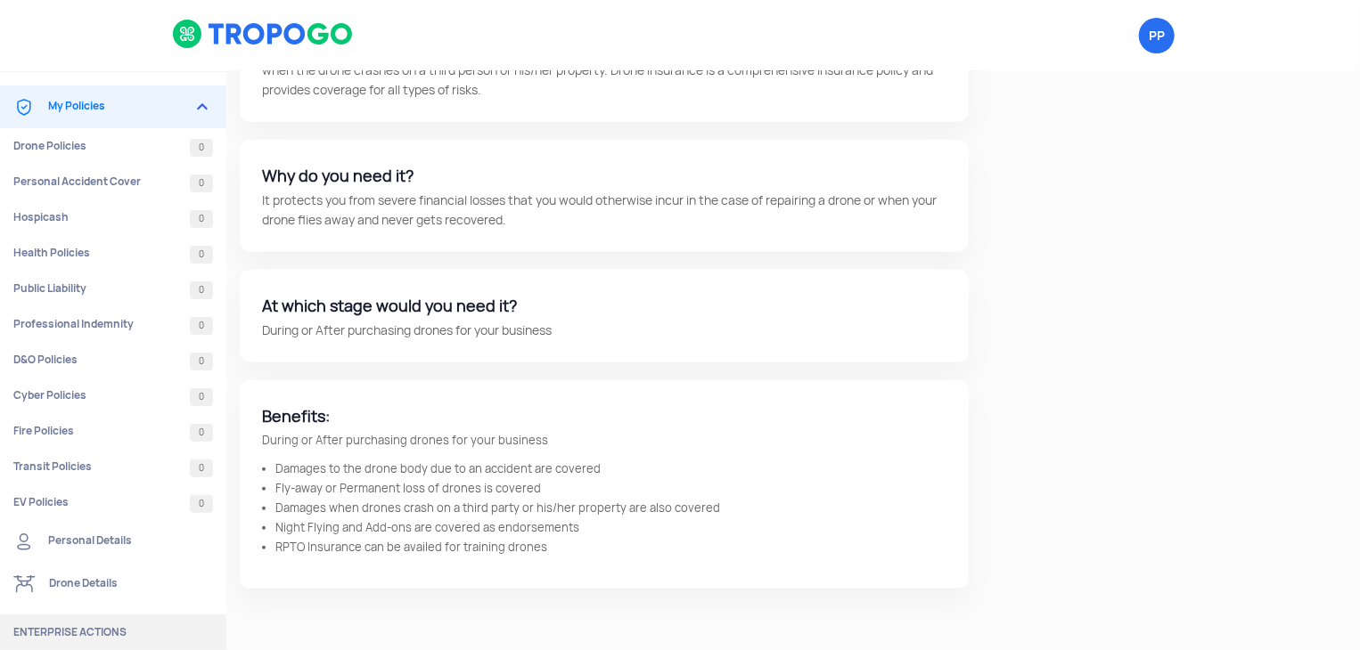
scroll to position [425, 0]
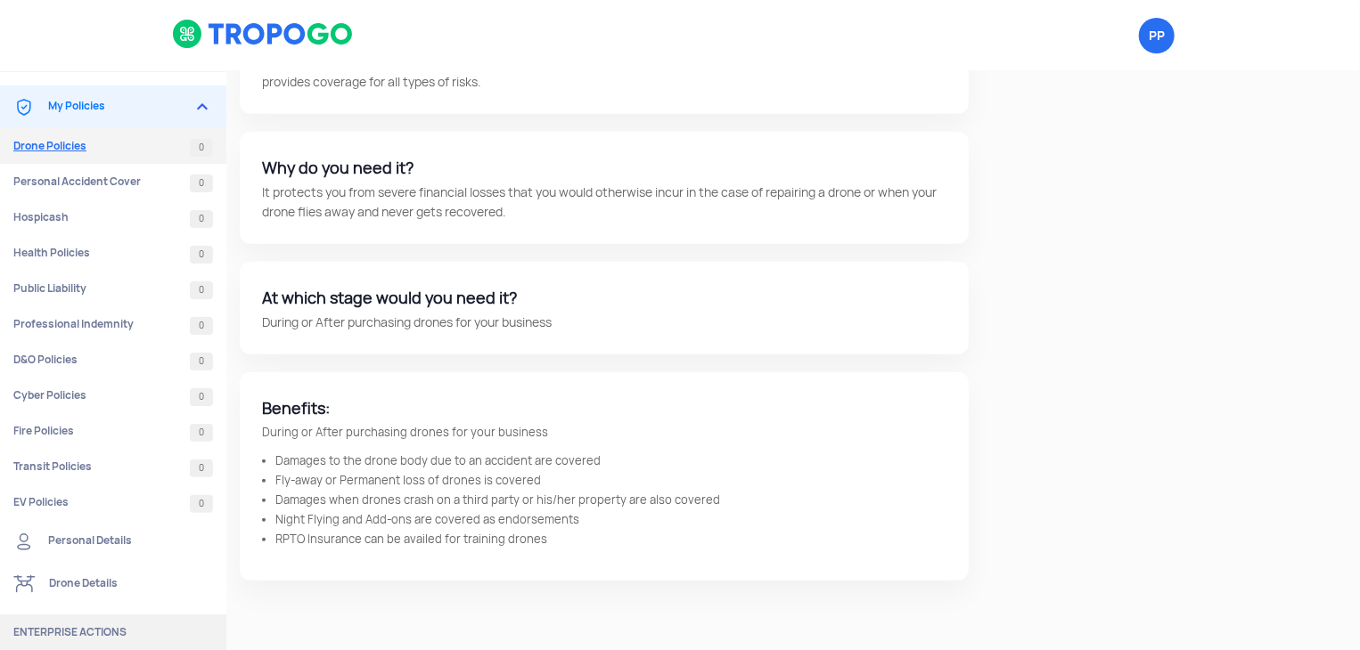
click at [30, 154] on link "Drone Policies 0" at bounding box center [113, 146] width 226 height 36
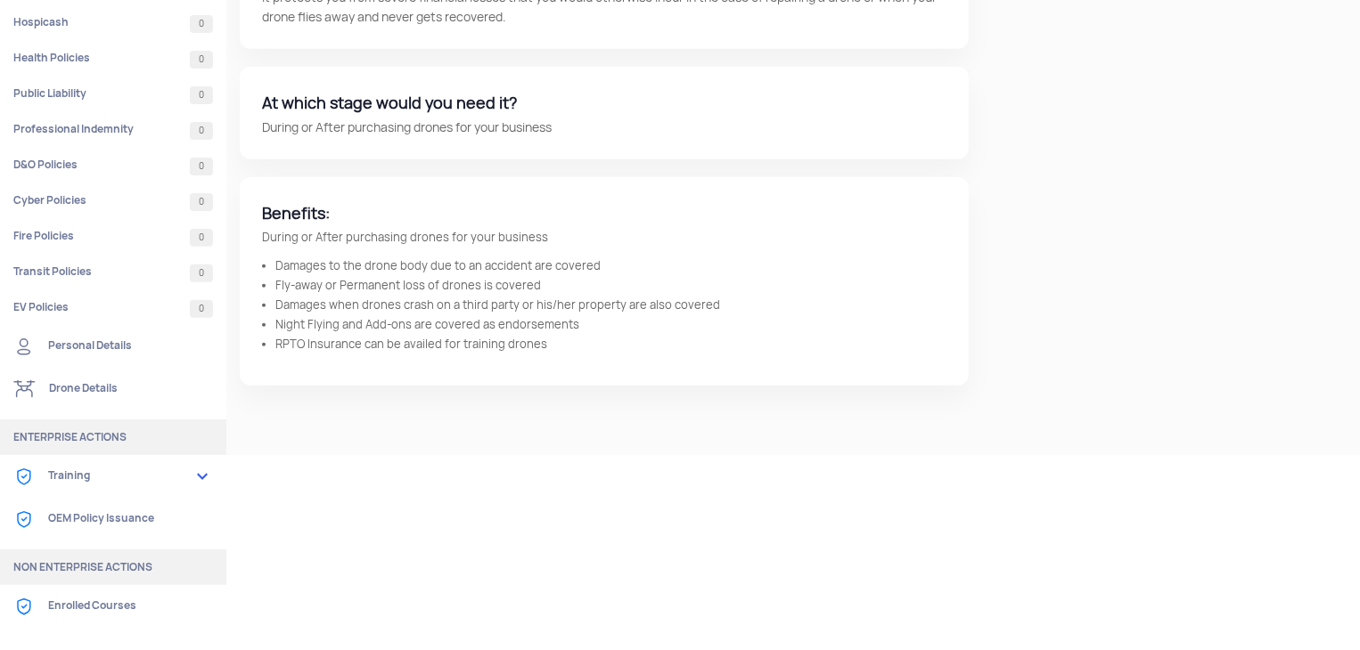
scroll to position [194, 0]
click at [118, 388] on link "Drone Details" at bounding box center [113, 390] width 226 height 43
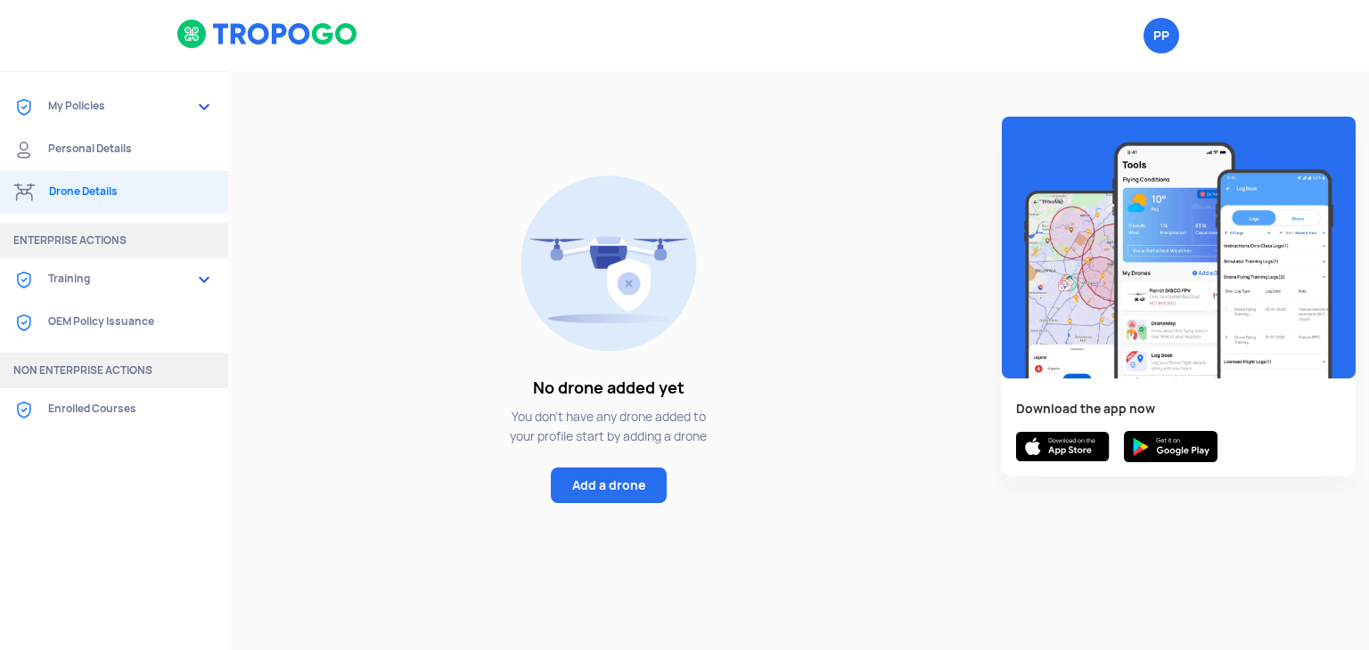
click at [86, 325] on link "OEM Policy Issuance" at bounding box center [114, 322] width 228 height 43
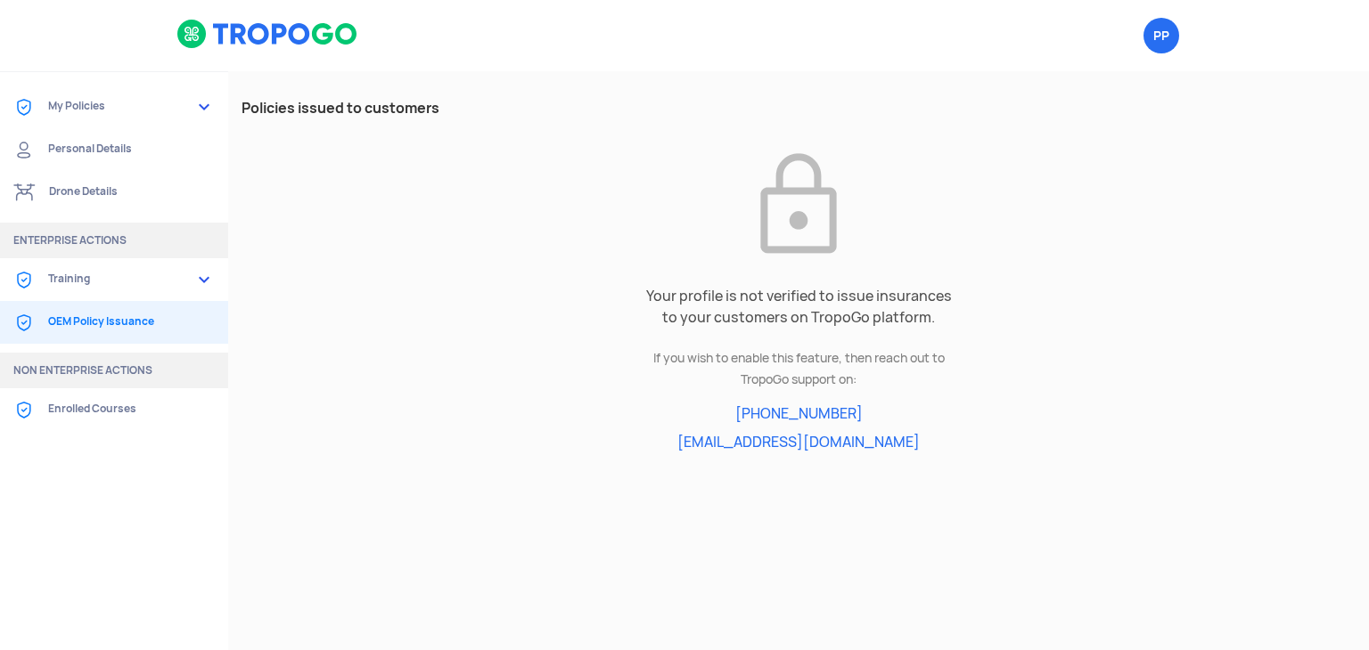
click at [85, 200] on link "Drone Details" at bounding box center [114, 192] width 228 height 43
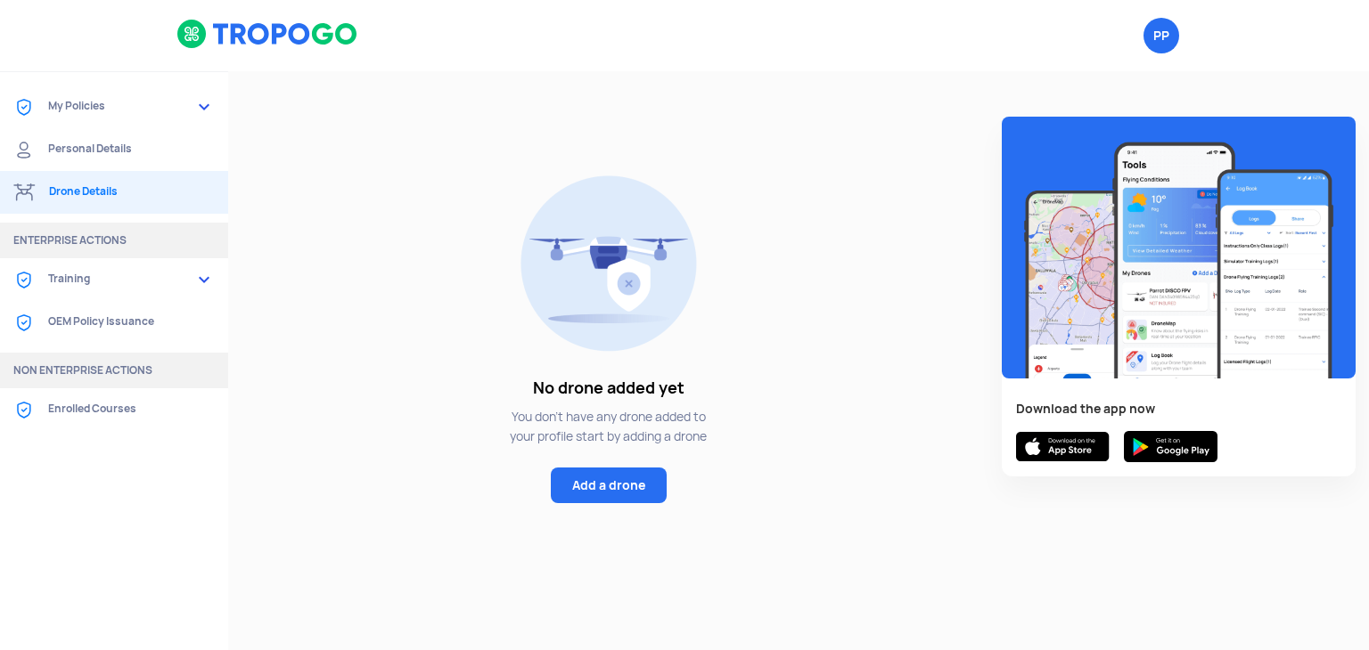
click at [85, 122] on link "My Policies" at bounding box center [114, 107] width 228 height 43
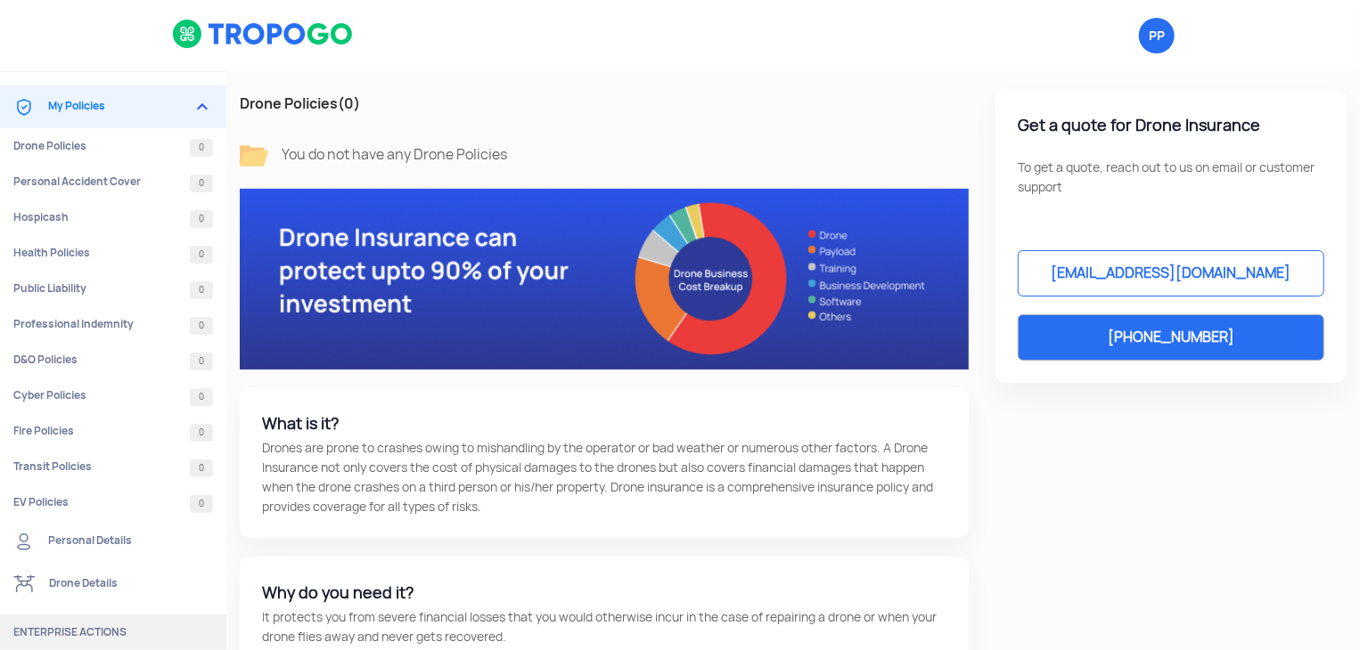
click at [979, 487] on div "Drone Policies (0) You do not have any Drone Policies What is it? Drones are pr…" at bounding box center [792, 538] width 1133 height 935
